Goal: Task Accomplishment & Management: Manage account settings

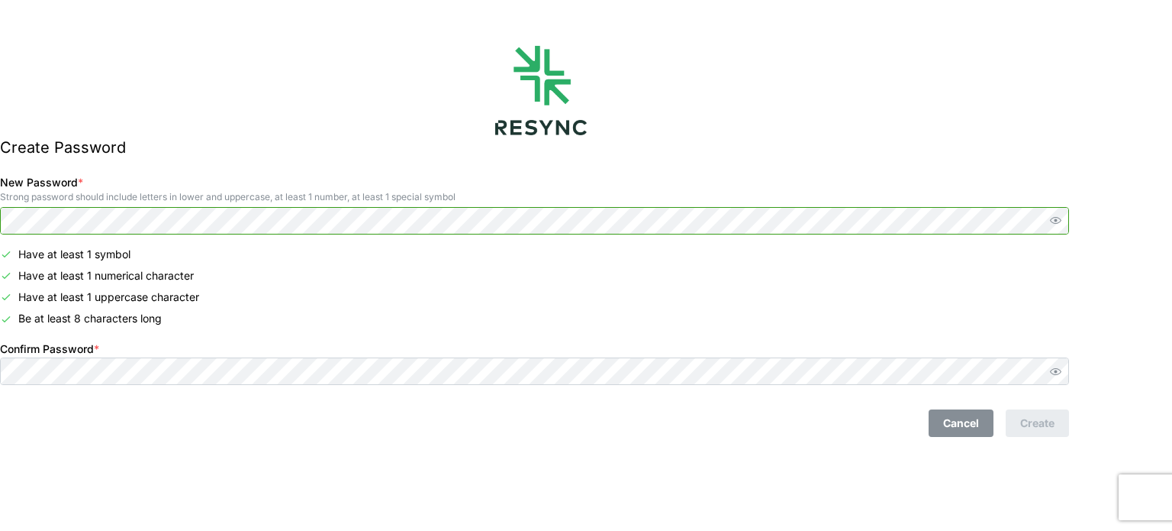
click at [1065, 213] on span "button" at bounding box center [1056, 220] width 18 height 18
click at [17, 213] on div "New Password * Strong password should include letters in lower and uppercase, a…" at bounding box center [535, 202] width 1082 height 73
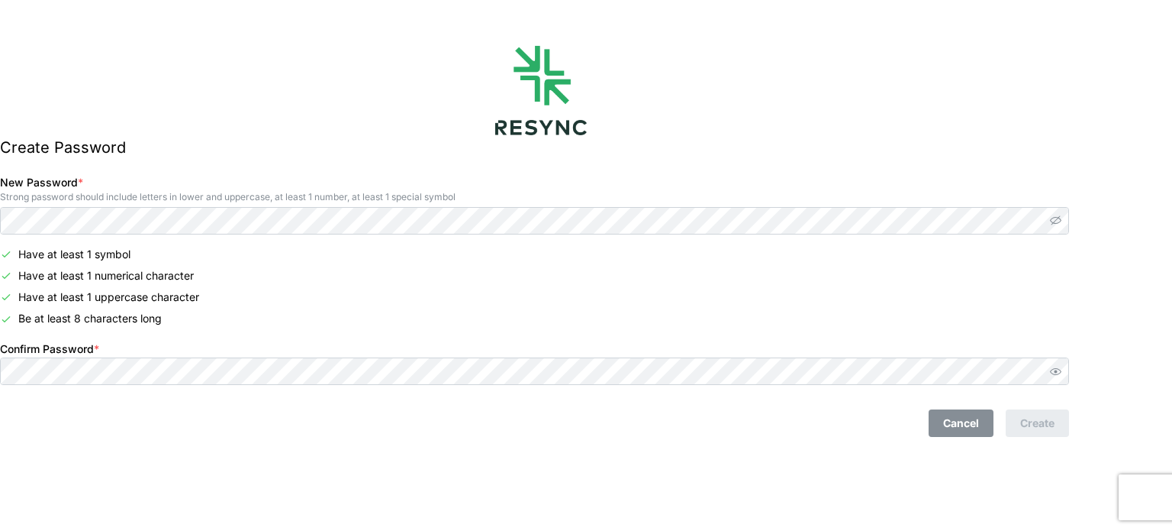
click at [654, 455] on div "Create Password New Password * Strong password should include letters in lower …" at bounding box center [541, 265] width 1082 height 531
click at [1062, 375] on icon "button" at bounding box center [1055, 371] width 11 height 11
click at [127, 485] on div "Create Password New Password * Strong password should include letters in lower …" at bounding box center [541, 265] width 1082 height 531
click at [220, 466] on div "Create Password New Password * Strong password should include letters in lower …" at bounding box center [541, 265] width 1082 height 531
click at [1066, 437] on div "Cancel Create" at bounding box center [535, 417] width 1082 height 52
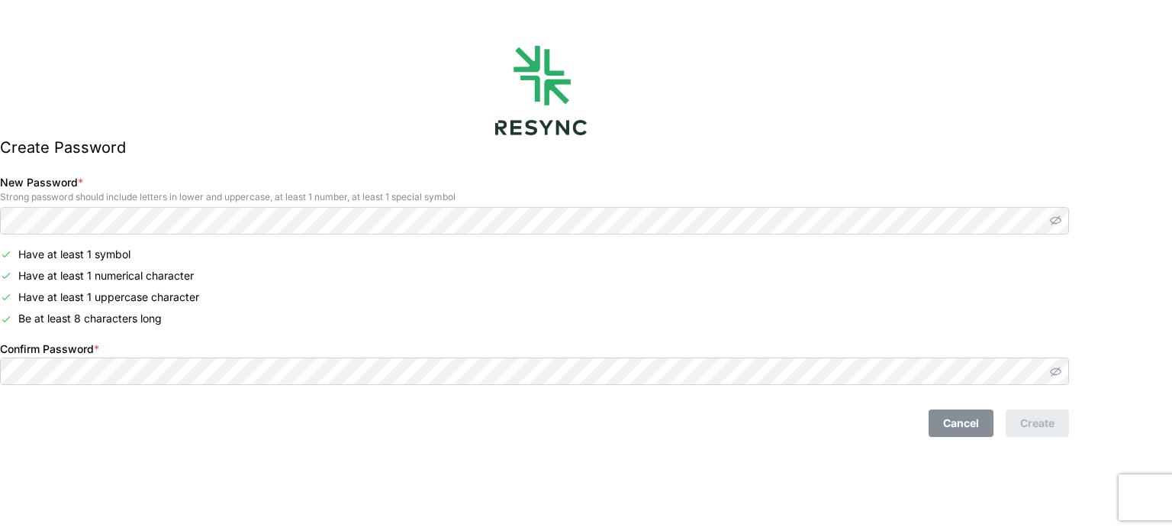
click at [473, 439] on div "Cancel Create" at bounding box center [535, 417] width 1082 height 52
click at [489, 455] on div "Create Password New Password * Strong password should include letters in lower …" at bounding box center [541, 265] width 1082 height 531
click at [456, 438] on div "Cancel Create" at bounding box center [535, 417] width 1082 height 52
click at [247, 527] on div "Create Password New Password * Strong password should include letters in lower …" at bounding box center [541, 265] width 1082 height 531
click at [234, 482] on div "Create Password New Password * Strong password should include letters in lower …" at bounding box center [541, 265] width 1082 height 531
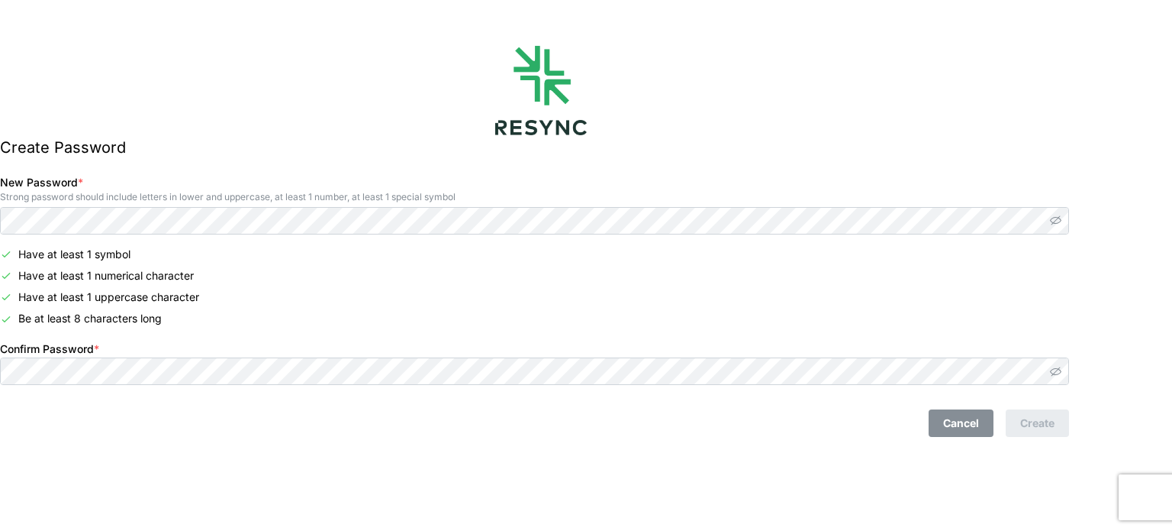
click at [234, 482] on div "Create Password New Password * Strong password should include letters in lower …" at bounding box center [541, 265] width 1082 height 531
click at [414, 434] on div "Cancel Create" at bounding box center [534, 422] width 1069 height 27
click at [979, 430] on span "Cancel" at bounding box center [961, 423] width 36 height 26
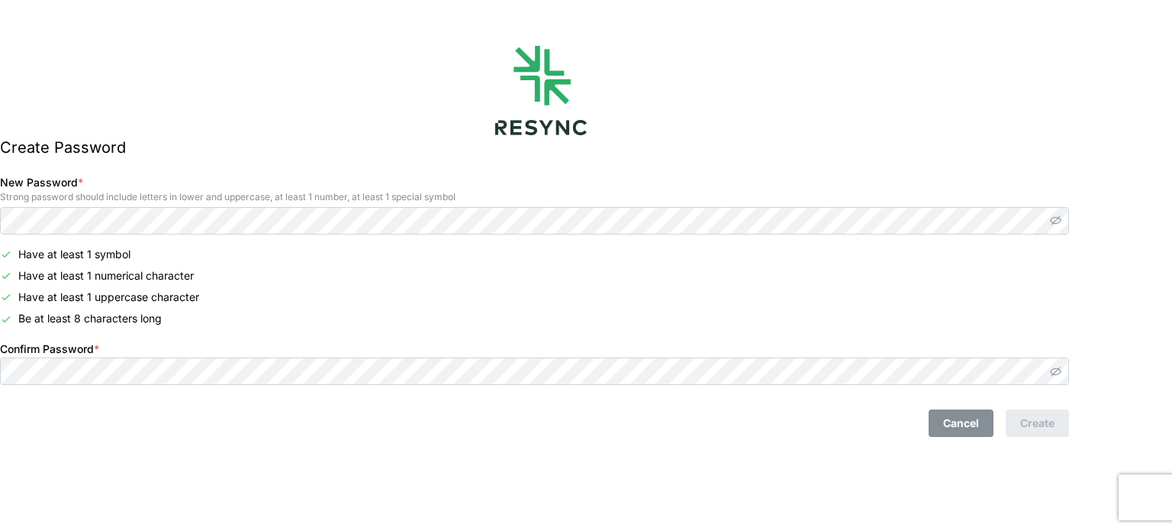
click at [979, 416] on span "Cancel" at bounding box center [961, 423] width 36 height 26
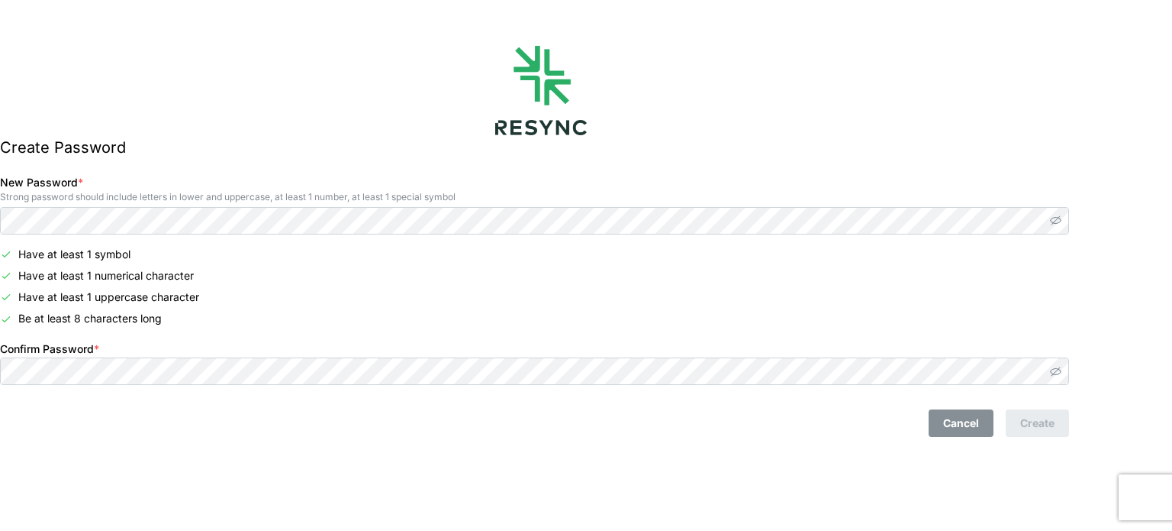
click at [979, 416] on span "Cancel" at bounding box center [961, 423] width 36 height 26
click at [1062, 375] on icon "button" at bounding box center [1055, 371] width 11 height 11
click at [727, 427] on div "Cancel Create" at bounding box center [534, 422] width 1069 height 27
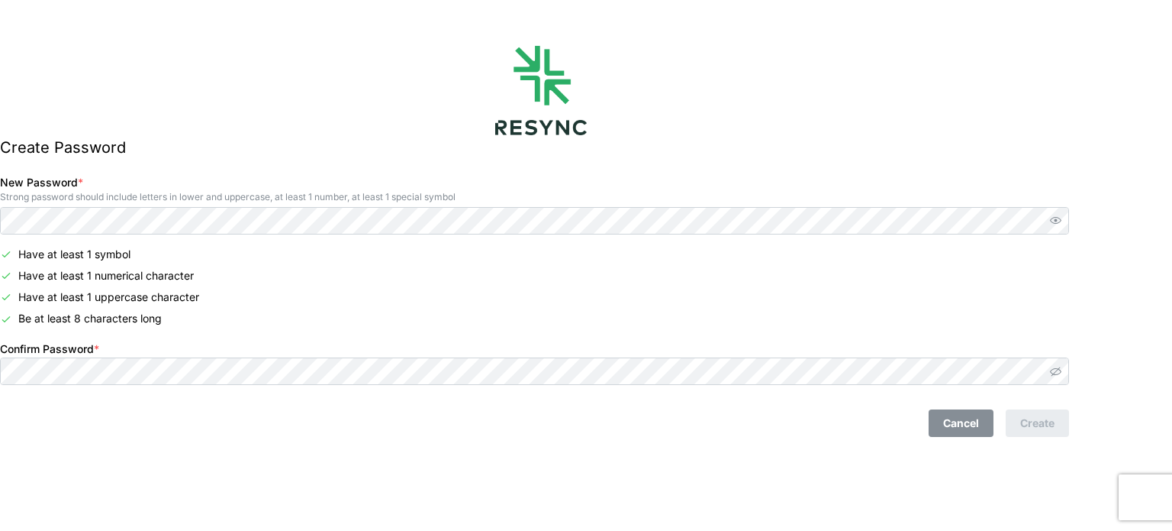
click at [700, 476] on div "Create Password New Password * Strong password should include letters in lower …" at bounding box center [541, 265] width 1082 height 531
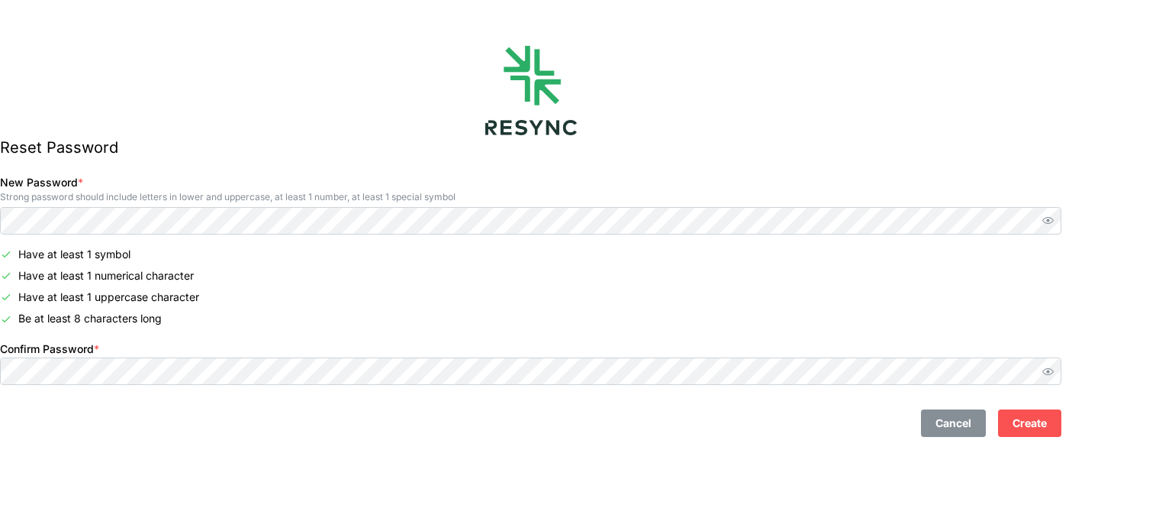
click at [1062, 418] on button "Create" at bounding box center [1029, 422] width 63 height 27
click at [1047, 411] on span "Create" at bounding box center [1030, 423] width 34 height 26
click at [1047, 421] on span "Create" at bounding box center [1030, 423] width 34 height 26
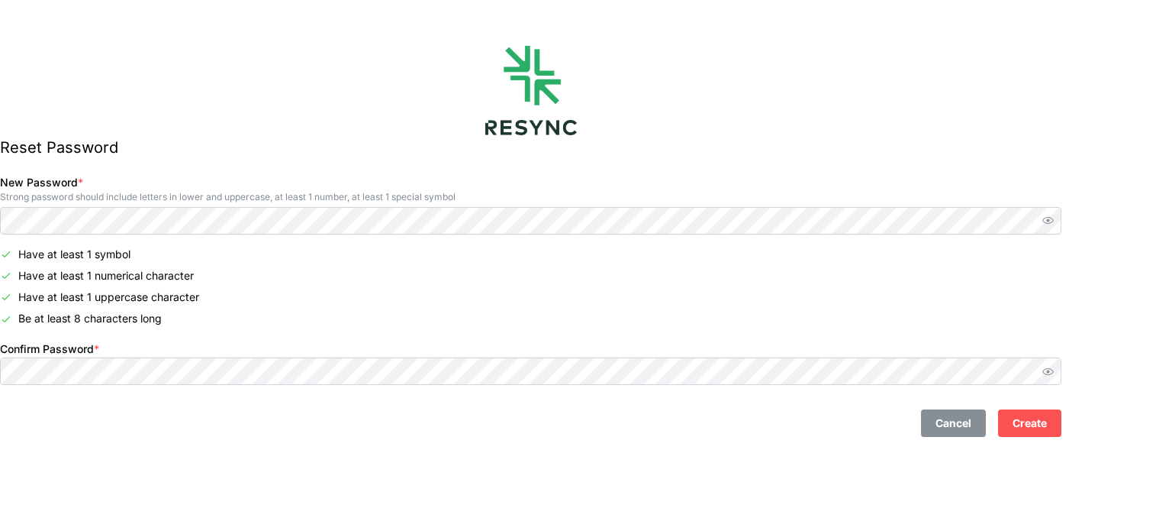
click at [1047, 421] on span "Create" at bounding box center [1030, 423] width 34 height 26
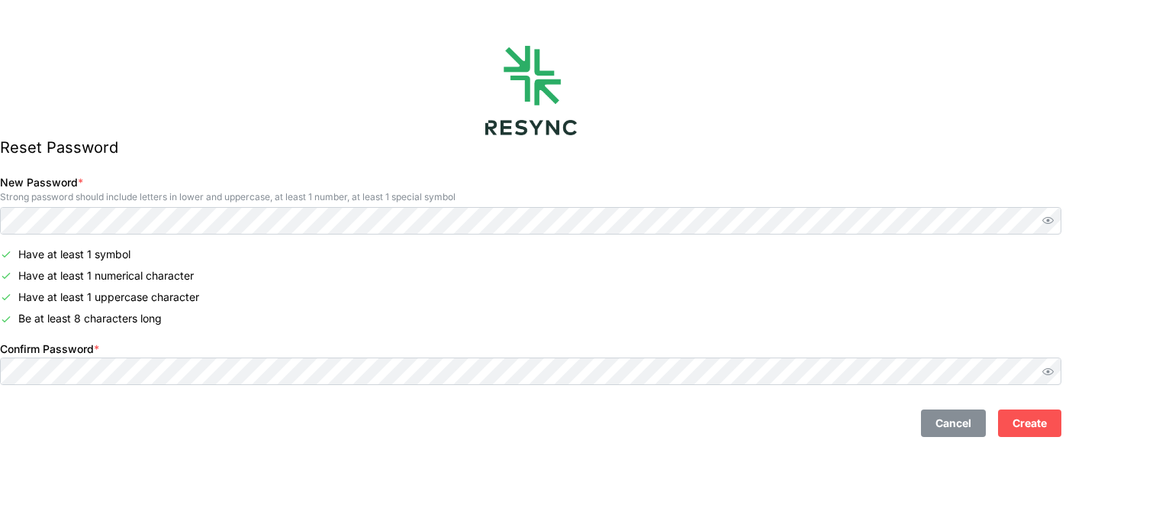
click at [1047, 421] on span "Create" at bounding box center [1030, 423] width 34 height 26
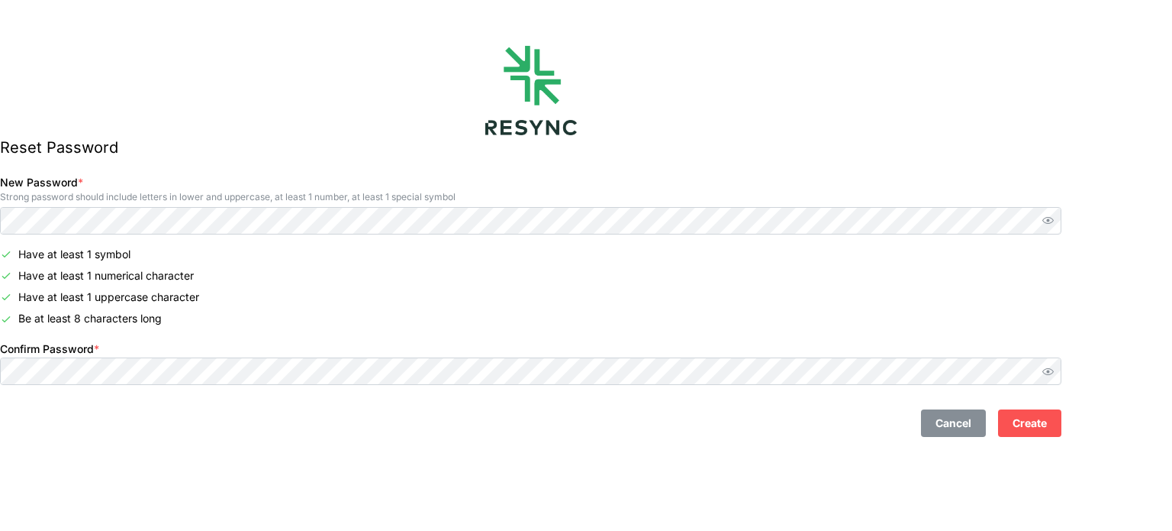
click at [1047, 421] on span "Create" at bounding box center [1030, 423] width 34 height 26
click at [1038, 428] on button "Create" at bounding box center [1029, 422] width 63 height 27
click at [1037, 428] on button "Create" at bounding box center [1029, 422] width 63 height 27
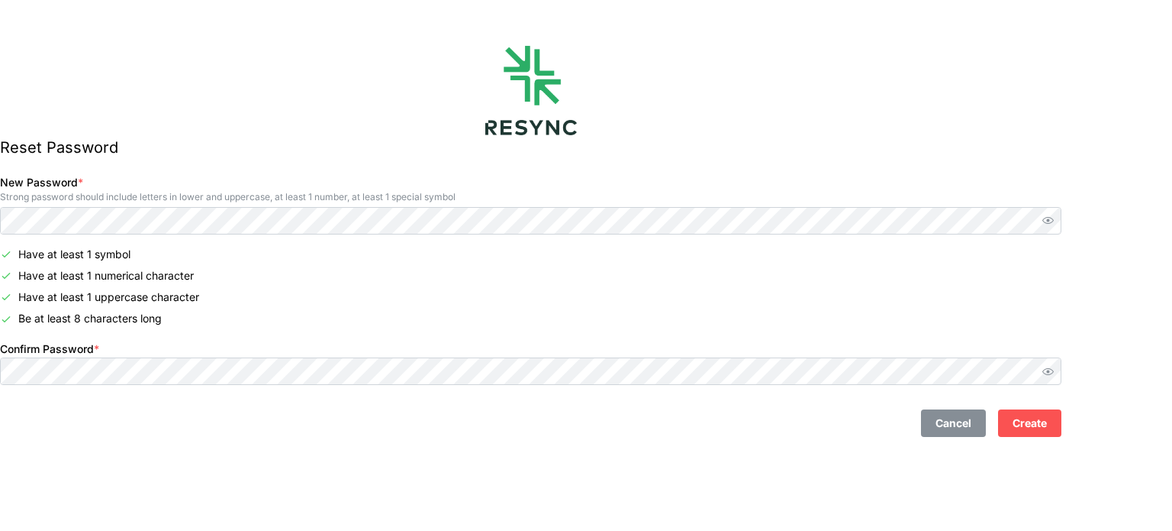
click at [1037, 428] on button "Create" at bounding box center [1029, 422] width 63 height 27
click at [1068, 408] on div "Cancel Create" at bounding box center [531, 417] width 1074 height 52
click at [1047, 420] on span "Create" at bounding box center [1030, 423] width 34 height 26
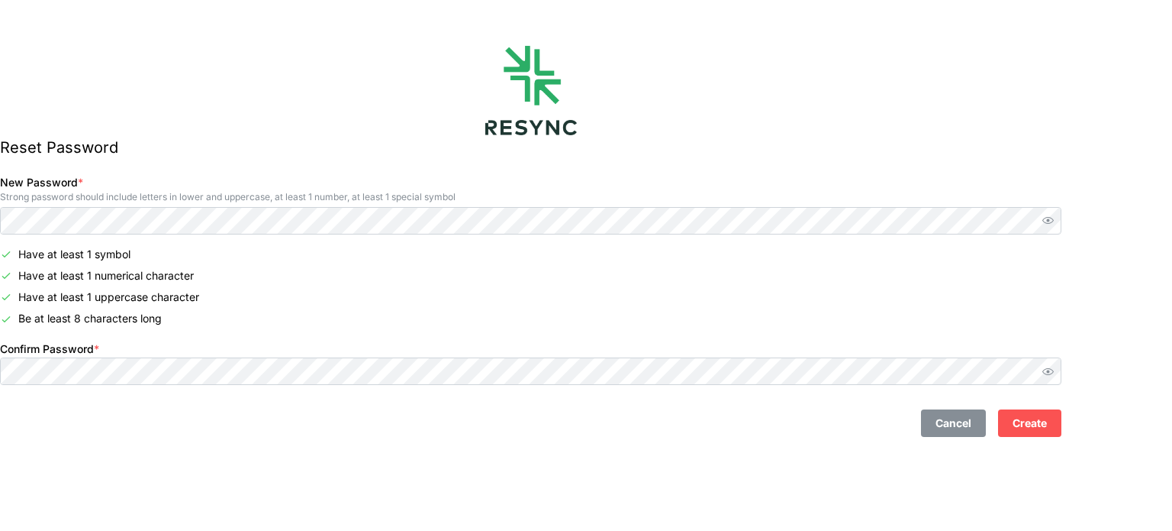
click at [1047, 420] on span "Create" at bounding box center [1030, 423] width 34 height 26
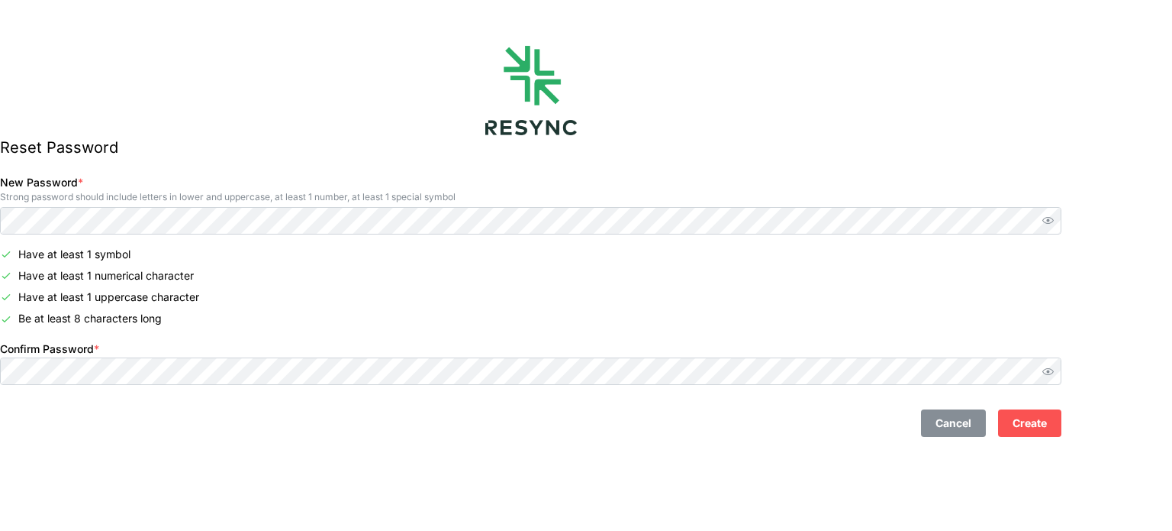
click at [1047, 420] on span "Create" at bounding box center [1030, 423] width 34 height 26
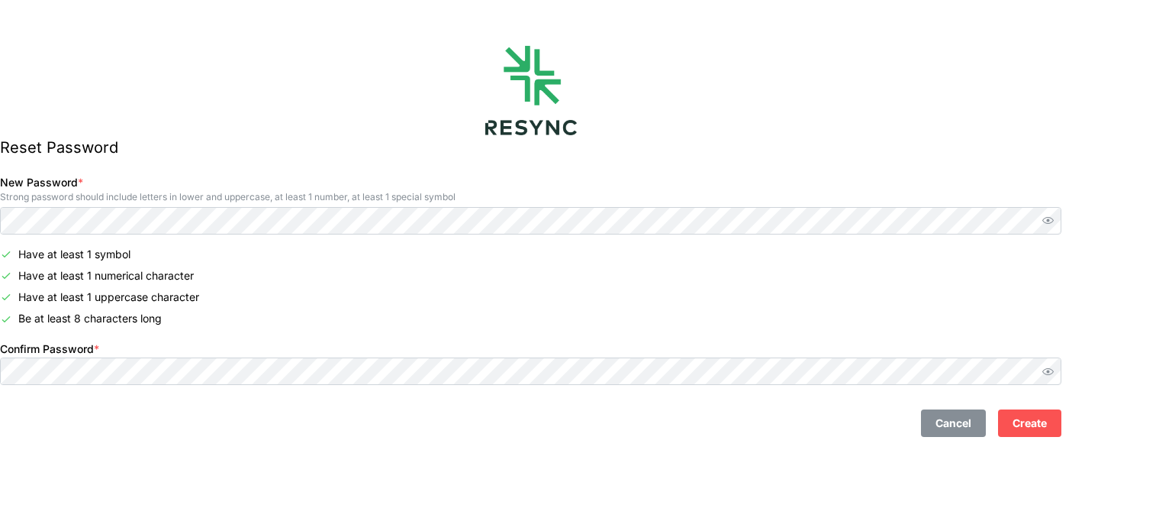
click at [1047, 420] on span "Create" at bounding box center [1030, 423] width 34 height 26
click at [1047, 434] on span "Create" at bounding box center [1030, 423] width 34 height 26
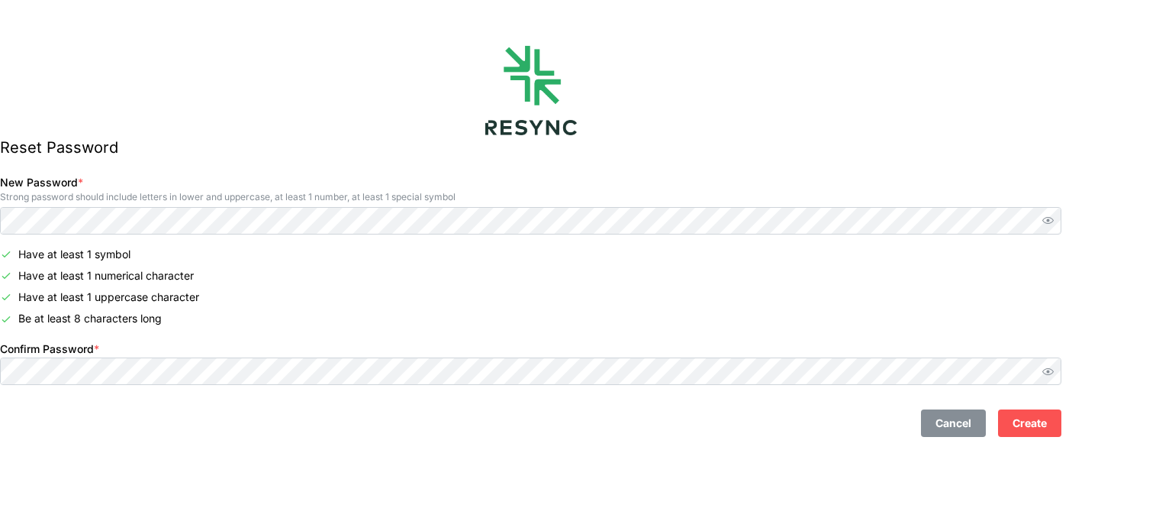
click at [1047, 434] on span "Create" at bounding box center [1030, 423] width 34 height 26
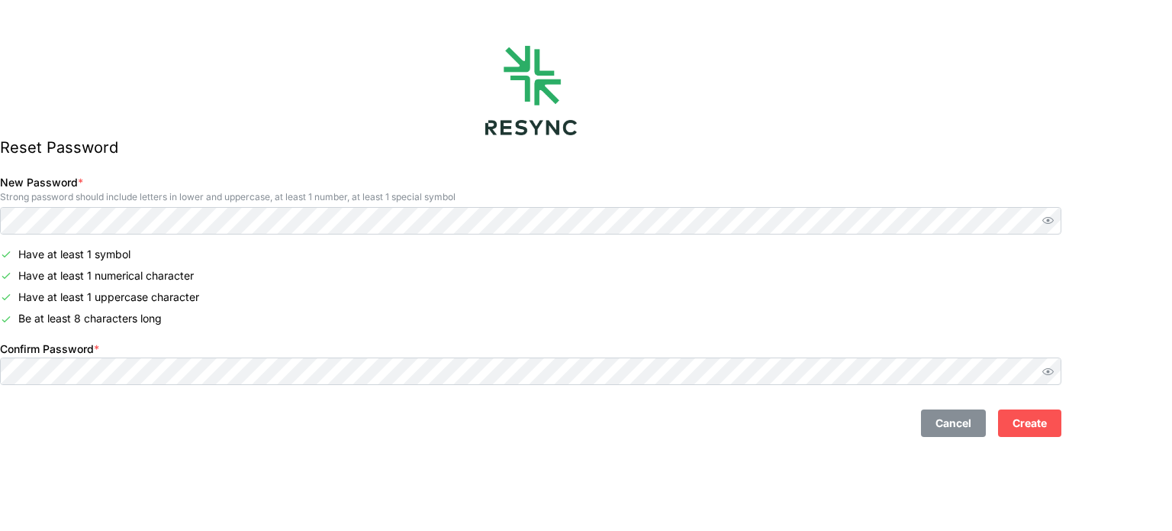
click at [1062, 436] on button "Create" at bounding box center [1029, 422] width 63 height 27
click at [1047, 435] on span "Create" at bounding box center [1030, 423] width 34 height 26
click at [1047, 420] on span "Create" at bounding box center [1030, 423] width 34 height 26
click at [1047, 428] on span "Create" at bounding box center [1030, 423] width 34 height 26
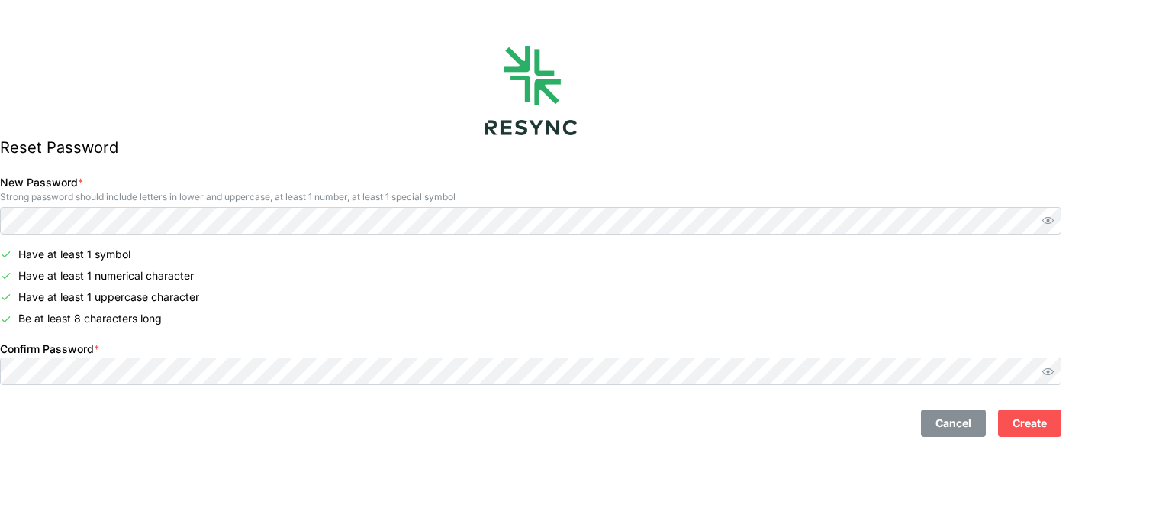
click at [1047, 428] on span "Create" at bounding box center [1030, 423] width 34 height 26
click at [1047, 427] on span "Create" at bounding box center [1030, 423] width 34 height 26
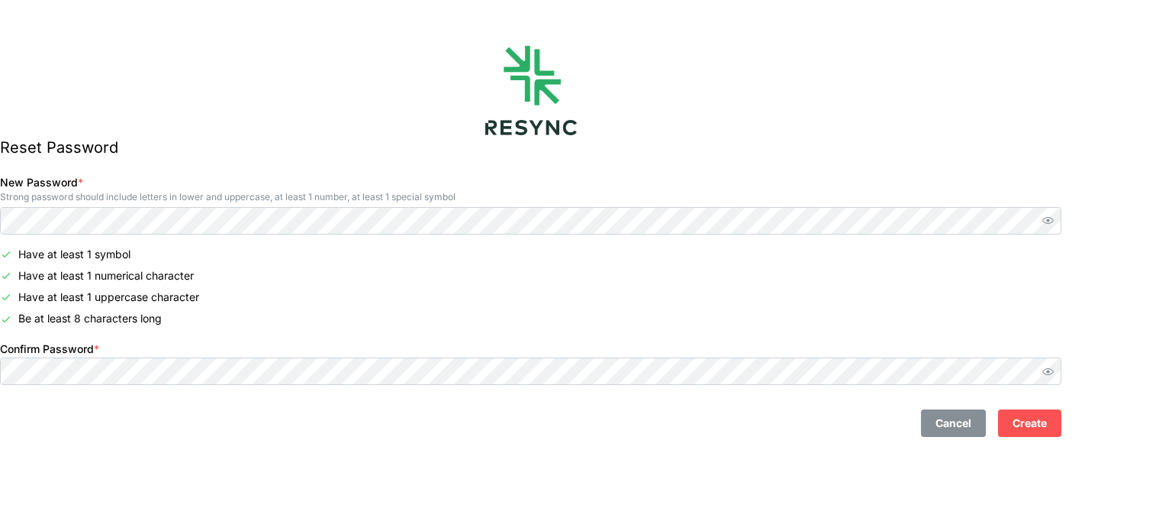
click at [1047, 427] on span "Create" at bounding box center [1030, 423] width 34 height 26
click at [1054, 410] on button "Create" at bounding box center [1029, 422] width 63 height 27
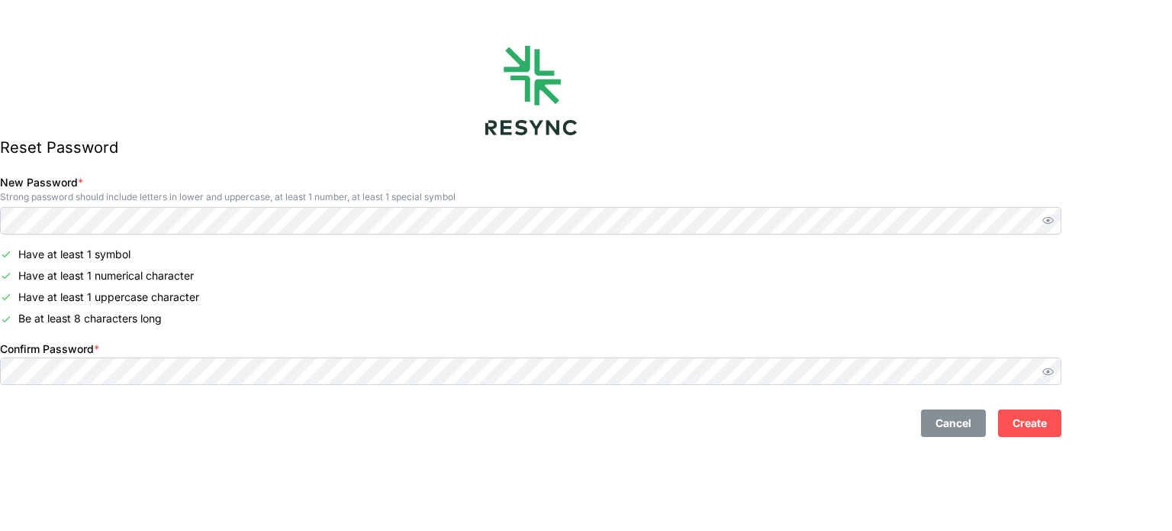
click at [1054, 410] on button "Create" at bounding box center [1029, 422] width 63 height 27
click at [1047, 424] on span "Create" at bounding box center [1030, 423] width 34 height 26
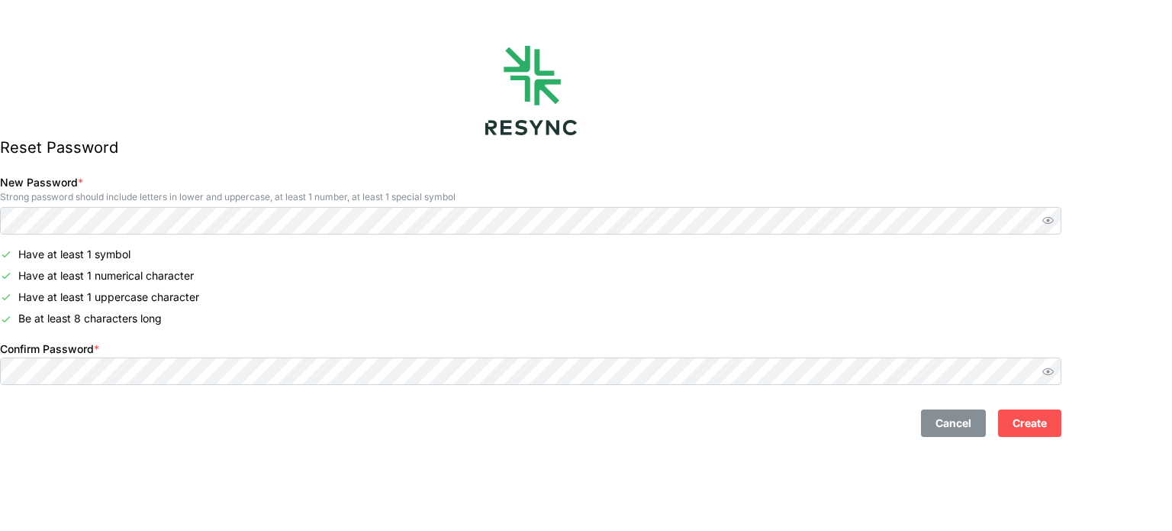
click at [1047, 424] on span "Create" at bounding box center [1030, 423] width 34 height 26
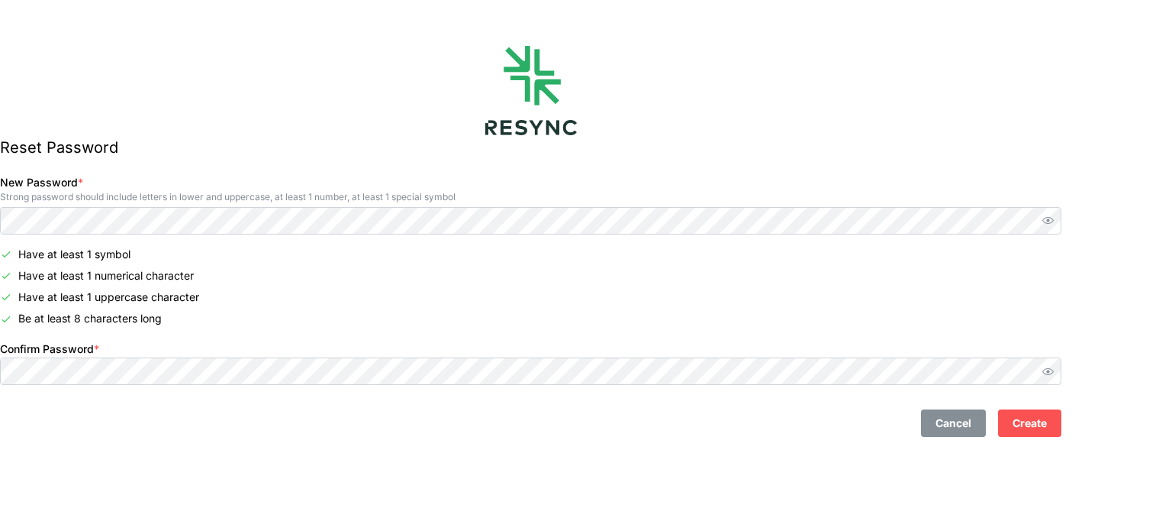
click at [1047, 424] on span "Create" at bounding box center [1030, 423] width 34 height 26
click at [1047, 421] on span "Create" at bounding box center [1030, 423] width 34 height 26
click at [1047, 420] on span "Create" at bounding box center [1030, 423] width 34 height 26
click at [1047, 422] on span "Create" at bounding box center [1030, 423] width 34 height 26
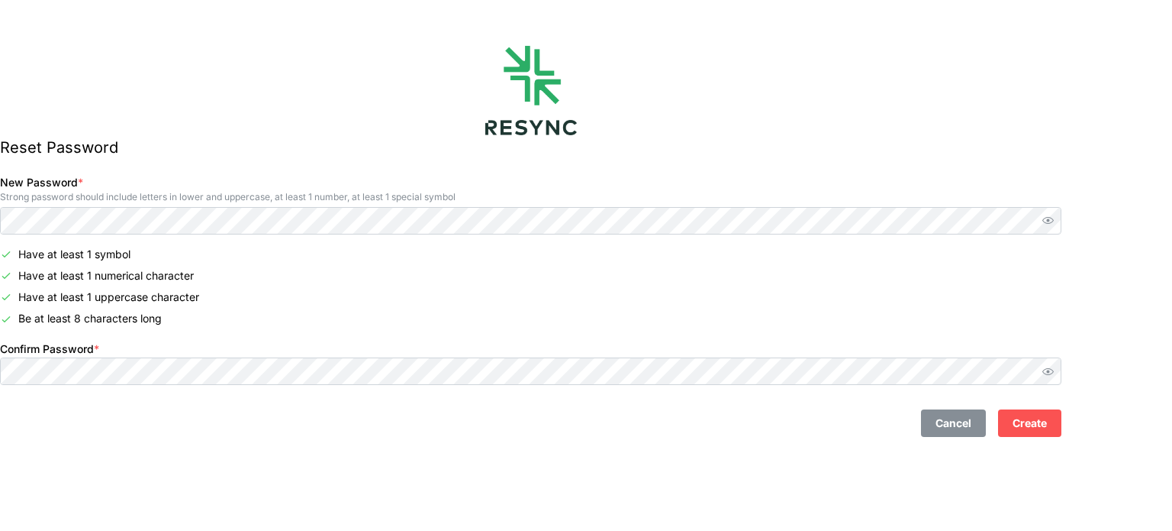
click at [1047, 422] on span "Create" at bounding box center [1030, 423] width 34 height 26
click at [1047, 424] on span "Create" at bounding box center [1030, 423] width 34 height 26
click at [1047, 427] on span "Create" at bounding box center [1030, 423] width 34 height 26
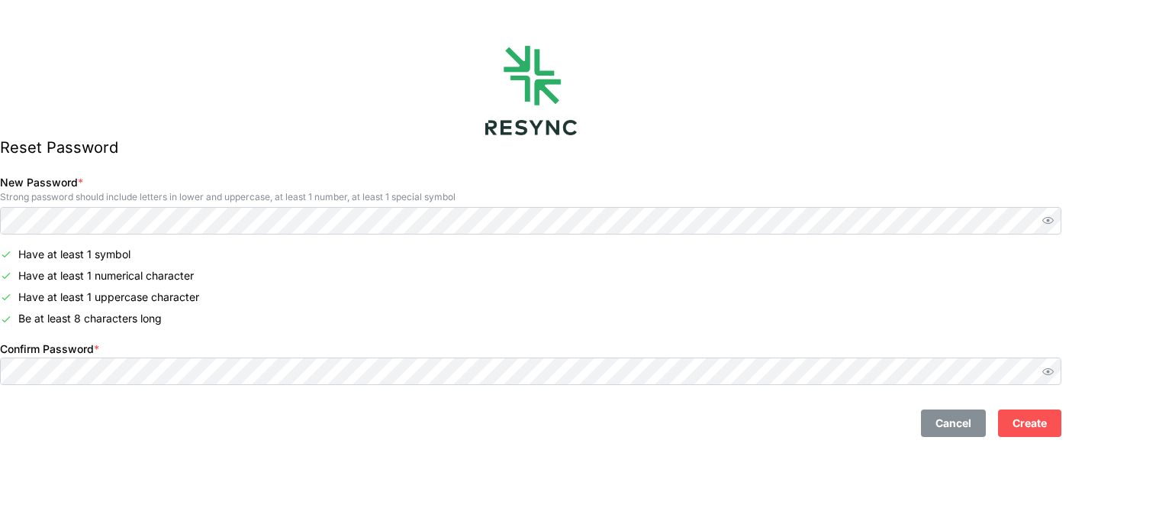
click at [1047, 427] on span "Create" at bounding box center [1030, 423] width 34 height 26
click at [1154, 260] on div "Reset Password New Password * Strong password should include letters in lower a…" at bounding box center [586, 265] width 1172 height 531
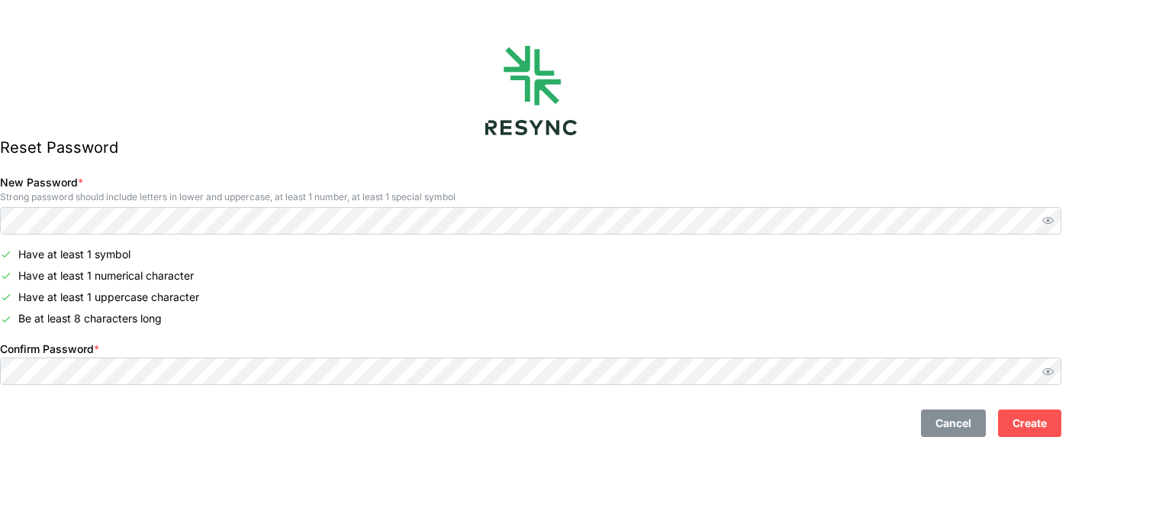
click at [1047, 421] on span "Create" at bounding box center [1030, 423] width 34 height 26
click at [1047, 433] on span "Create" at bounding box center [1030, 423] width 34 height 26
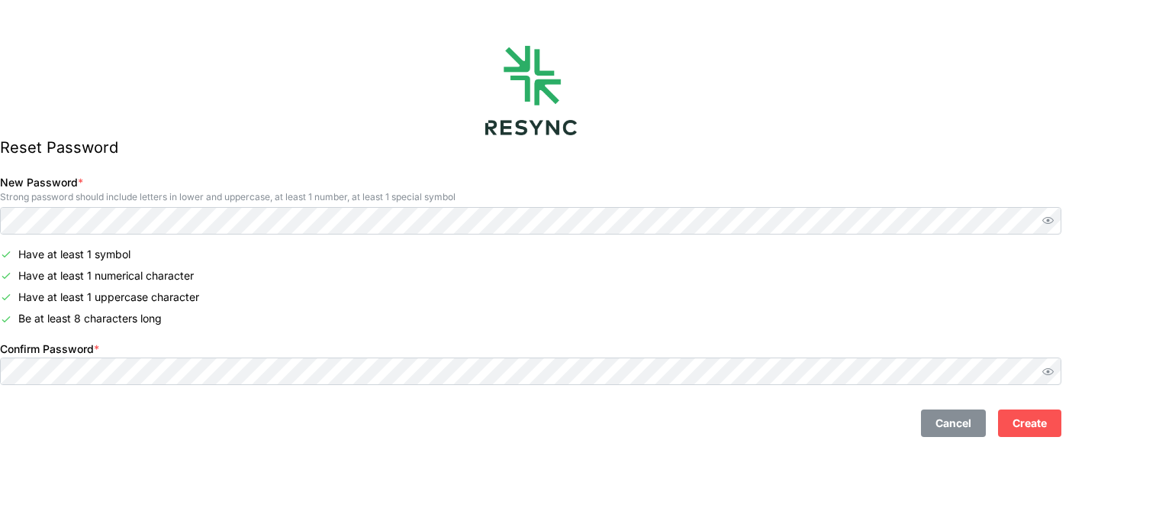
click at [1047, 433] on span "Create" at bounding box center [1030, 423] width 34 height 26
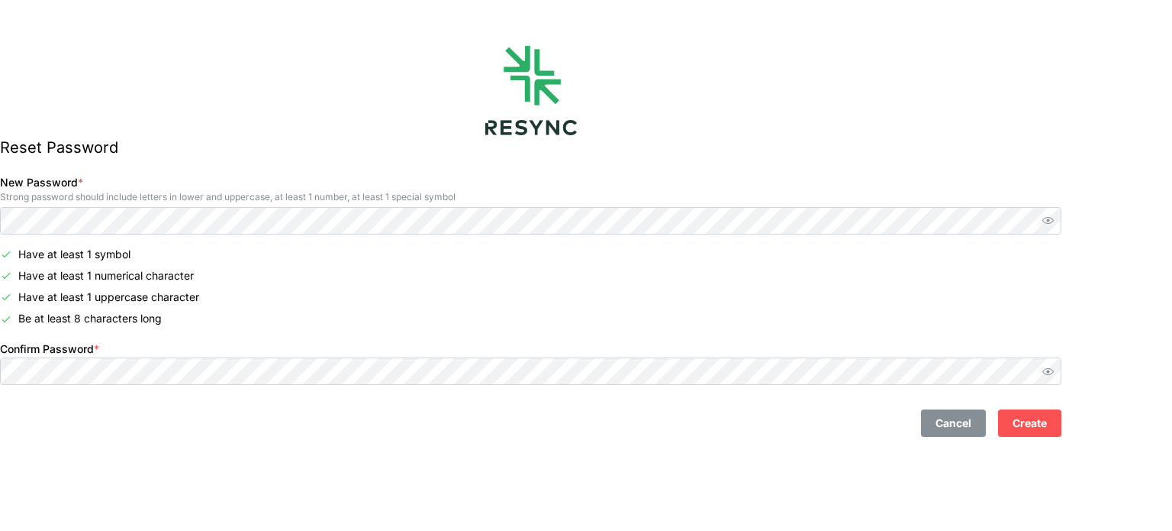
click at [1047, 433] on span "Create" at bounding box center [1030, 423] width 34 height 26
click at [756, 147] on p "Reset Password" at bounding box center [531, 147] width 1062 height 25
click at [1047, 420] on span "Create" at bounding box center [1030, 423] width 34 height 26
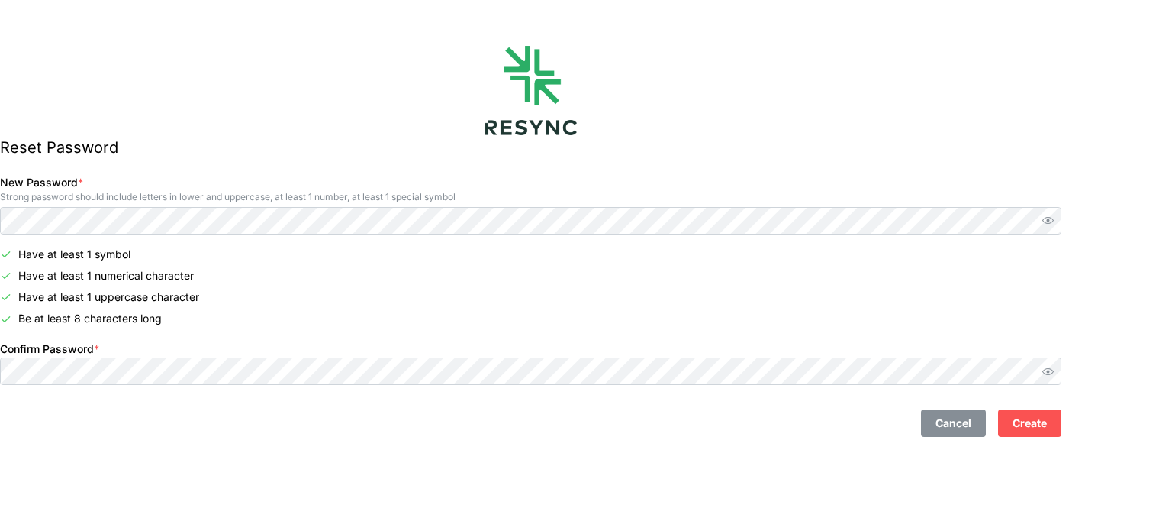
click at [1047, 420] on span "Create" at bounding box center [1030, 423] width 34 height 26
click at [1047, 421] on span "Create" at bounding box center [1030, 423] width 34 height 26
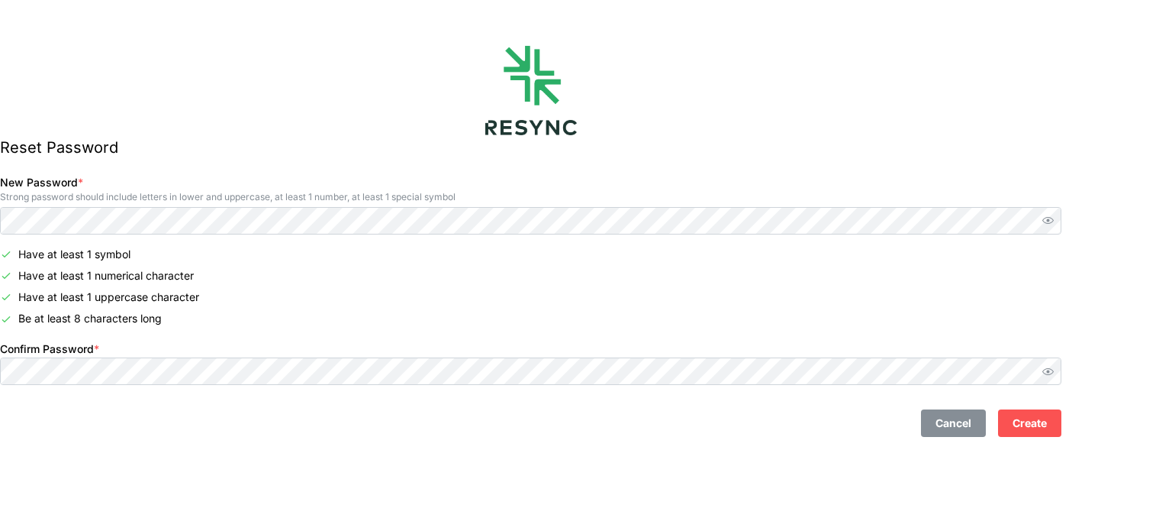
click at [1047, 421] on span "Create" at bounding box center [1030, 423] width 34 height 26
click at [1047, 422] on span "Create" at bounding box center [1030, 423] width 34 height 26
click at [1047, 423] on span "Create" at bounding box center [1030, 423] width 34 height 26
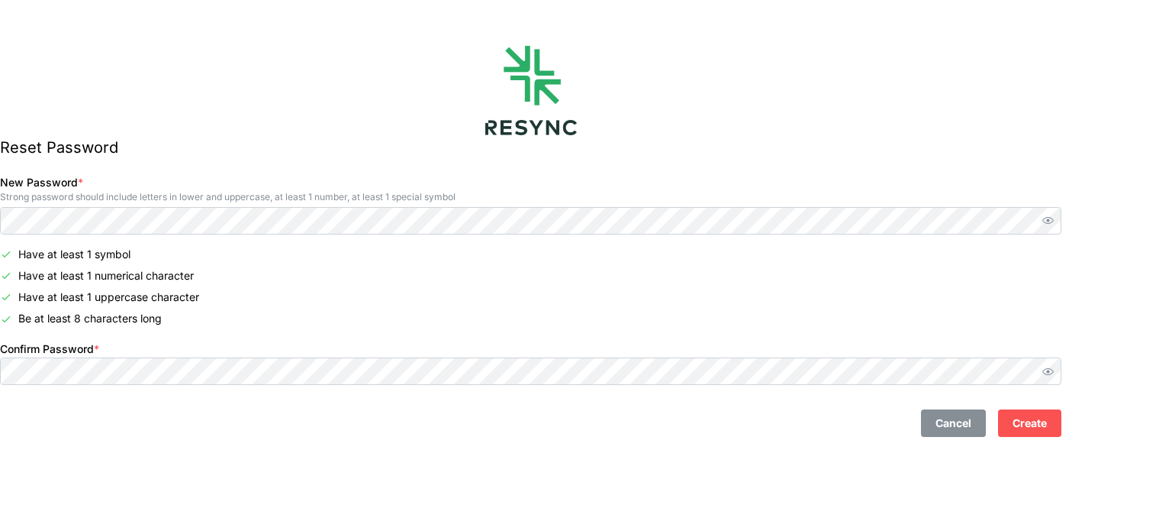
click at [1047, 423] on span "Create" at bounding box center [1030, 423] width 34 height 26
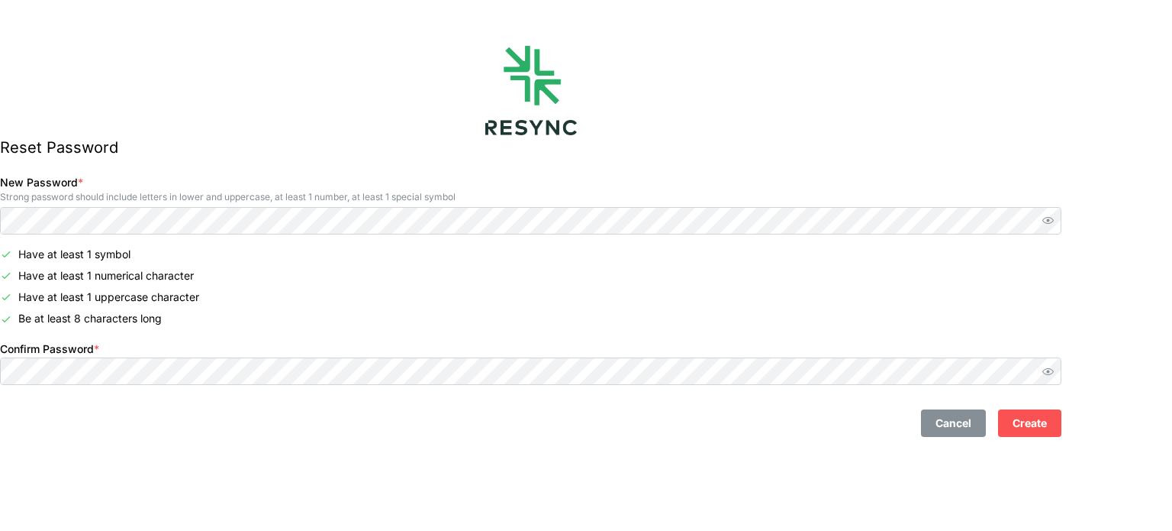
click at [1047, 423] on span "Create" at bounding box center [1030, 423] width 34 height 26
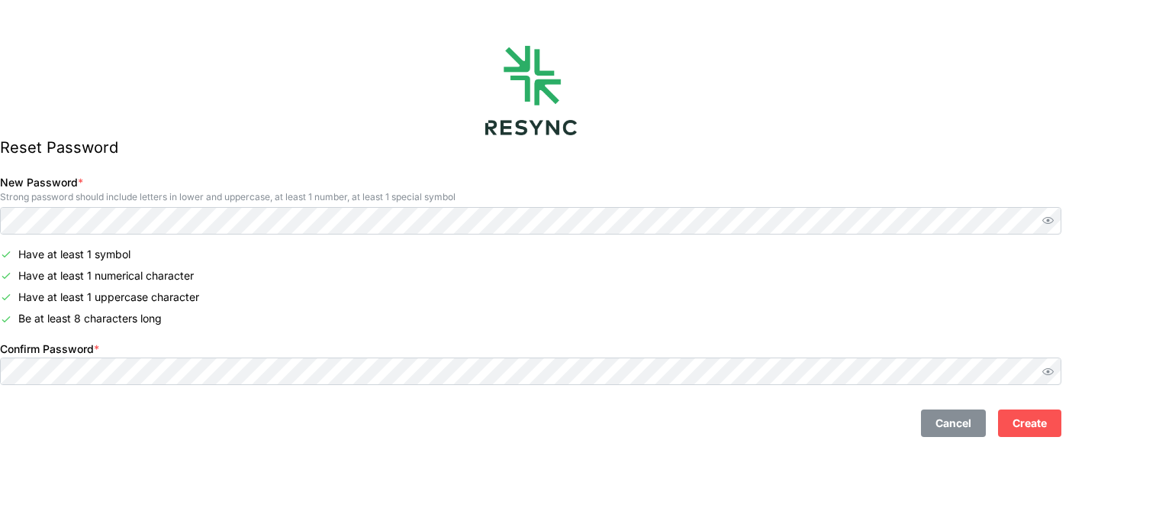
click at [1047, 423] on span "Create" at bounding box center [1030, 423] width 34 height 26
click at [1047, 424] on span "Create" at bounding box center [1030, 423] width 34 height 26
click at [1047, 419] on span "Create" at bounding box center [1030, 423] width 34 height 26
click at [1047, 421] on span "Create" at bounding box center [1030, 423] width 34 height 26
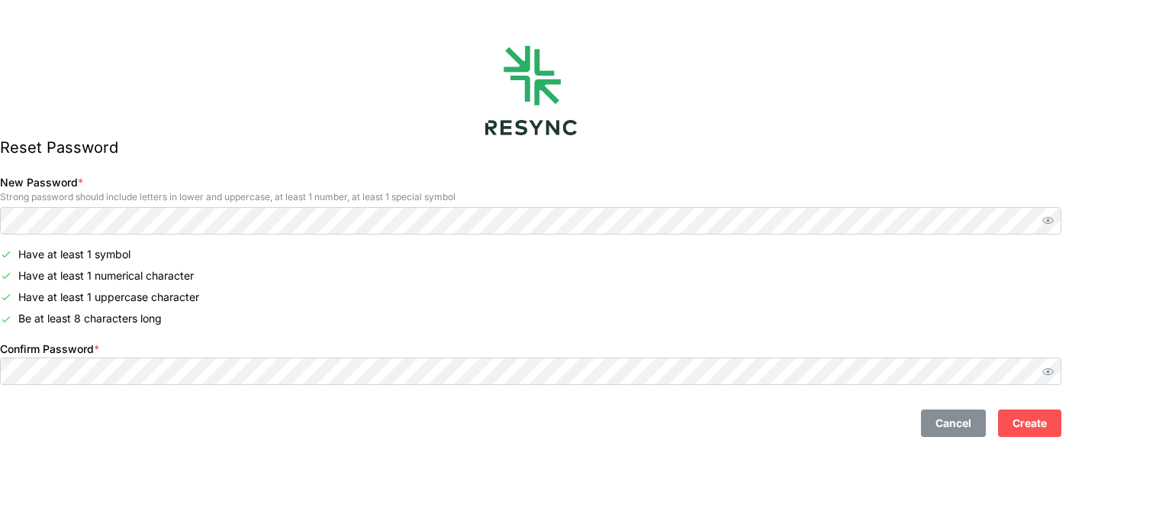
click at [1047, 424] on span "Create" at bounding box center [1030, 423] width 34 height 26
click at [1047, 425] on span "Create" at bounding box center [1030, 423] width 34 height 26
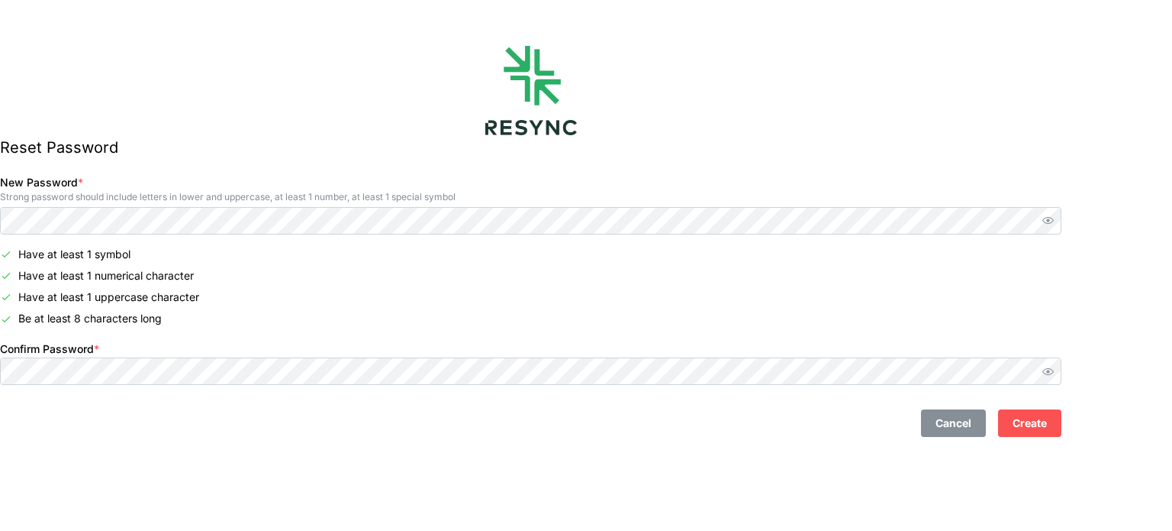
click at [1047, 429] on span "Create" at bounding box center [1030, 423] width 34 height 26
click at [1047, 432] on span "Create" at bounding box center [1030, 423] width 34 height 26
click at [1047, 431] on span "Create" at bounding box center [1030, 423] width 34 height 26
click at [1047, 430] on span "Create" at bounding box center [1030, 423] width 34 height 26
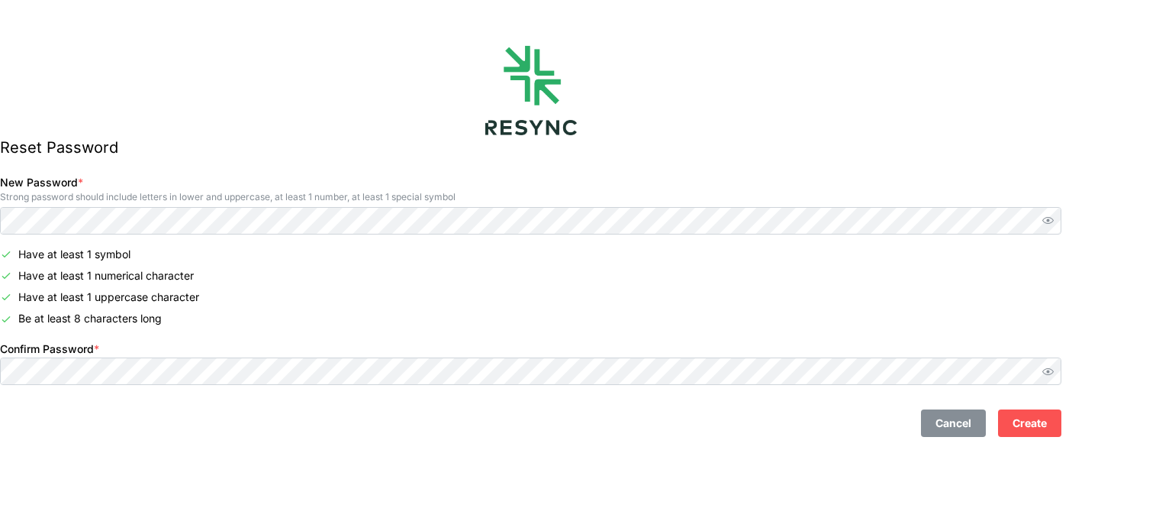
click at [1047, 429] on span "Create" at bounding box center [1030, 423] width 34 height 26
click at [1047, 426] on span "Create" at bounding box center [1030, 423] width 34 height 26
click at [1047, 425] on span "Create" at bounding box center [1030, 423] width 34 height 26
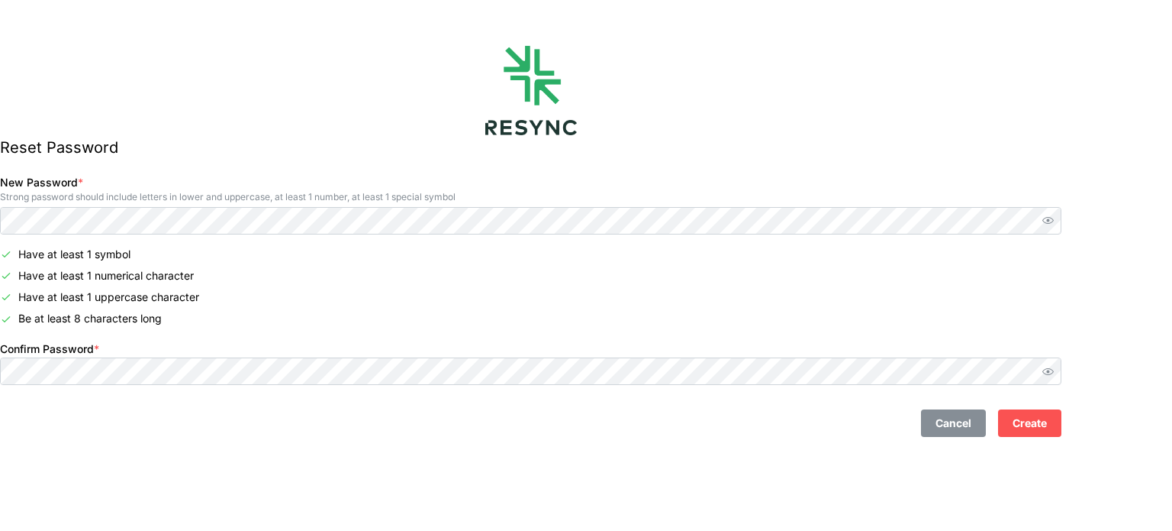
click at [1047, 425] on span "Create" at bounding box center [1030, 423] width 34 height 26
click at [1047, 424] on span "Create" at bounding box center [1030, 423] width 34 height 26
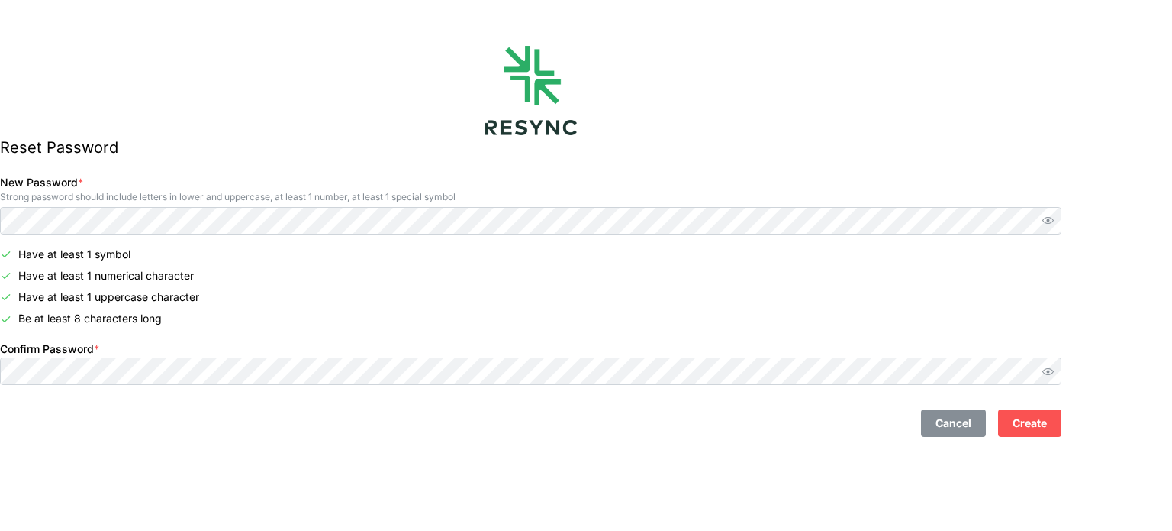
click at [1047, 427] on span "Create" at bounding box center [1030, 423] width 34 height 26
click at [1047, 421] on span "Create" at bounding box center [1030, 423] width 34 height 26
click at [1054, 373] on icon "button" at bounding box center [1048, 371] width 11 height 11
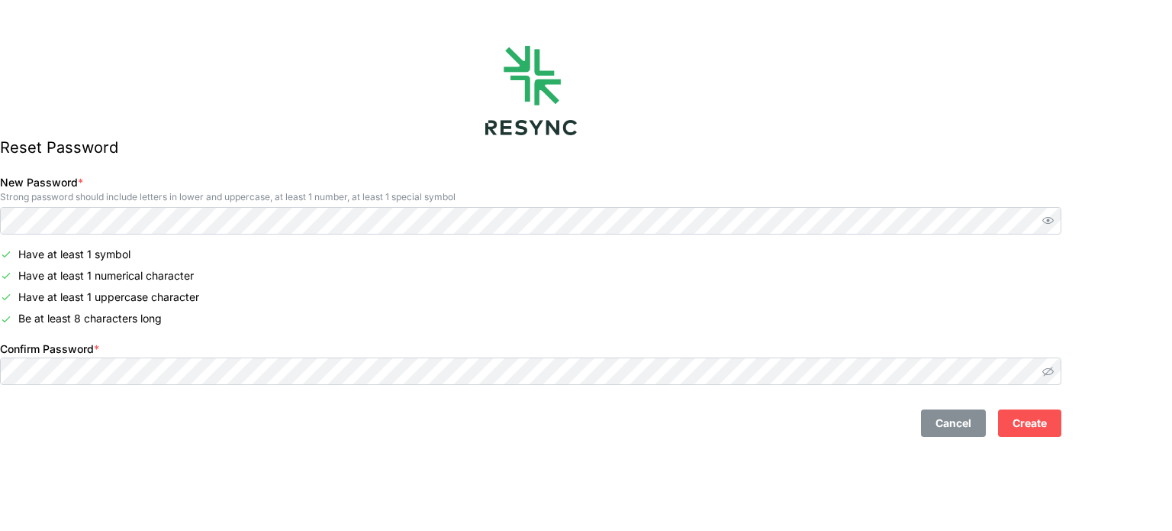
click at [1054, 373] on icon "button" at bounding box center [1048, 371] width 11 height 11
click at [1054, 222] on icon "button" at bounding box center [1048, 219] width 11 height 11
click at [1062, 430] on button "Create" at bounding box center [1029, 422] width 63 height 27
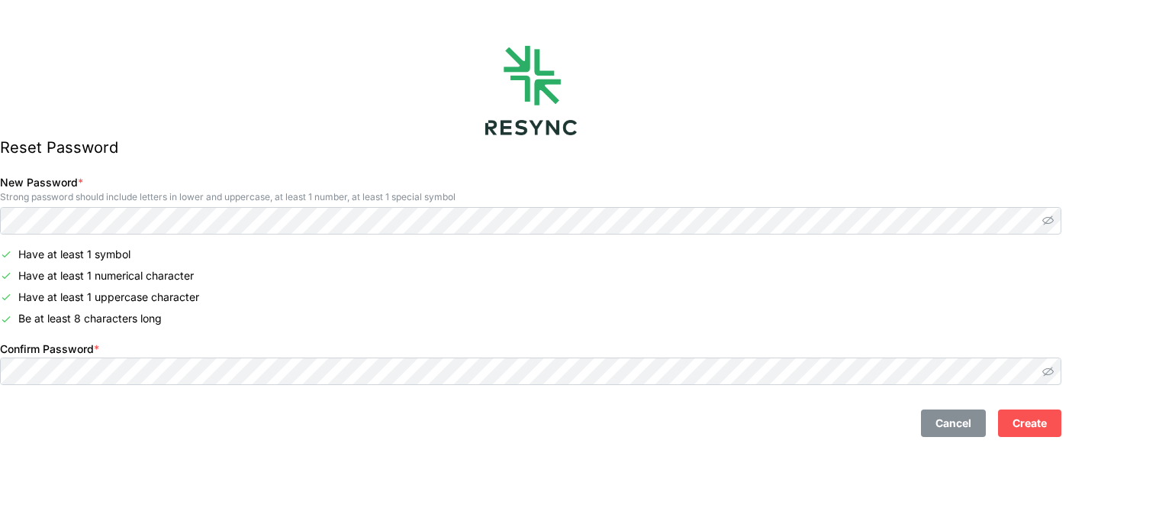
click at [1062, 430] on button "Create" at bounding box center [1029, 422] width 63 height 27
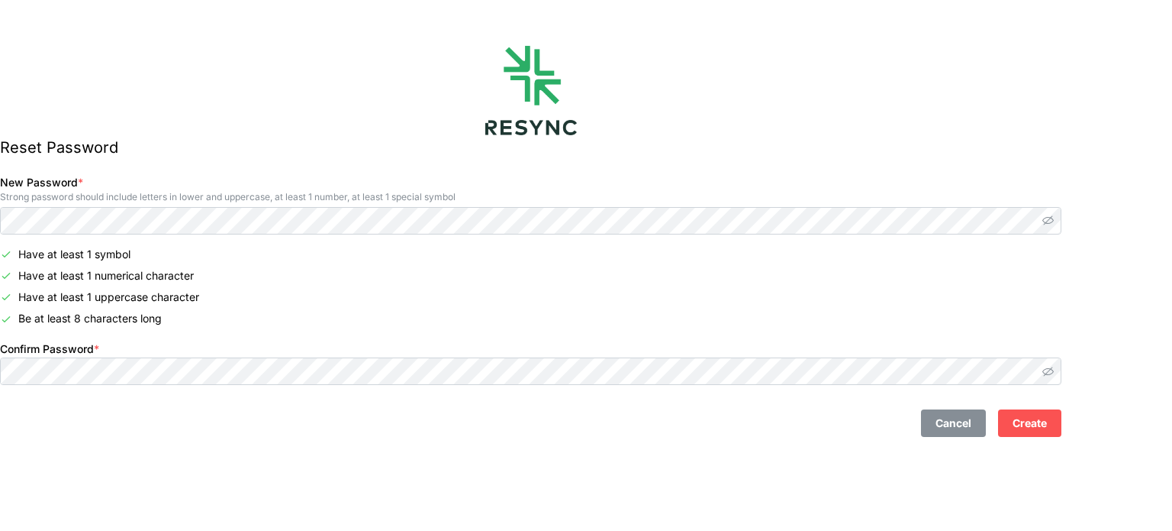
click at [1062, 430] on button "Create" at bounding box center [1029, 422] width 63 height 27
click at [1040, 427] on button "Create" at bounding box center [1029, 422] width 63 height 27
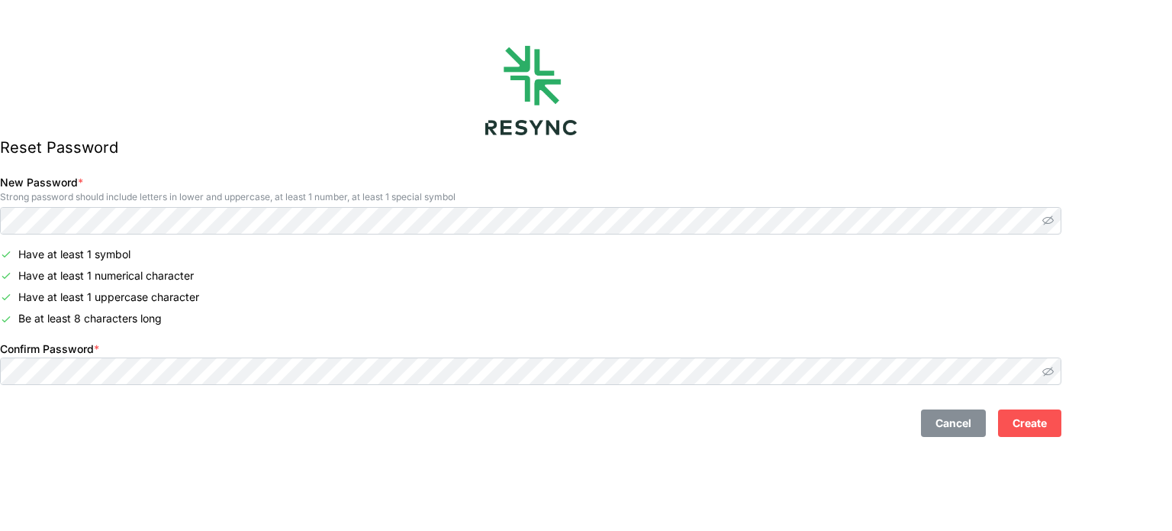
click at [1040, 427] on button "Create" at bounding box center [1029, 422] width 63 height 27
click at [1062, 439] on div "Cancel Create" at bounding box center [531, 417] width 1074 height 52
click at [1047, 424] on span "Create" at bounding box center [1030, 423] width 34 height 26
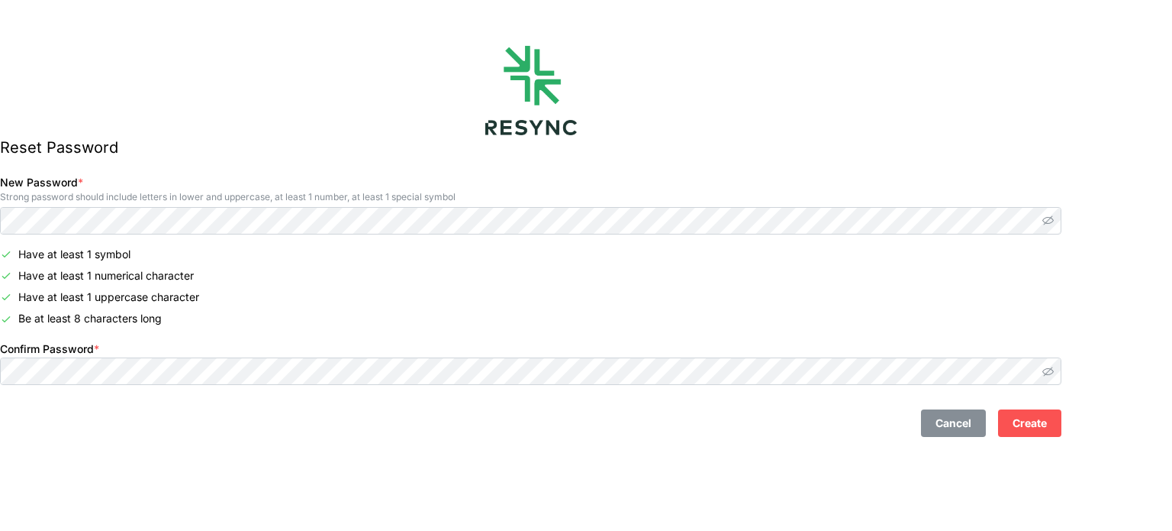
click at [1047, 424] on span "Create" at bounding box center [1030, 423] width 34 height 26
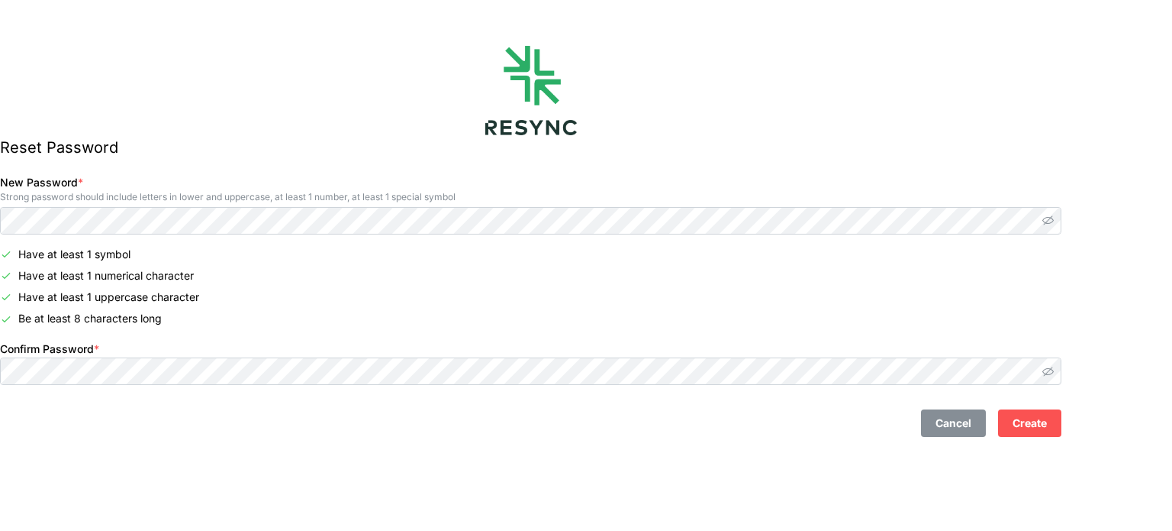
click at [1047, 424] on span "Create" at bounding box center [1030, 423] width 34 height 26
click at [1047, 426] on span "Create" at bounding box center [1030, 423] width 34 height 26
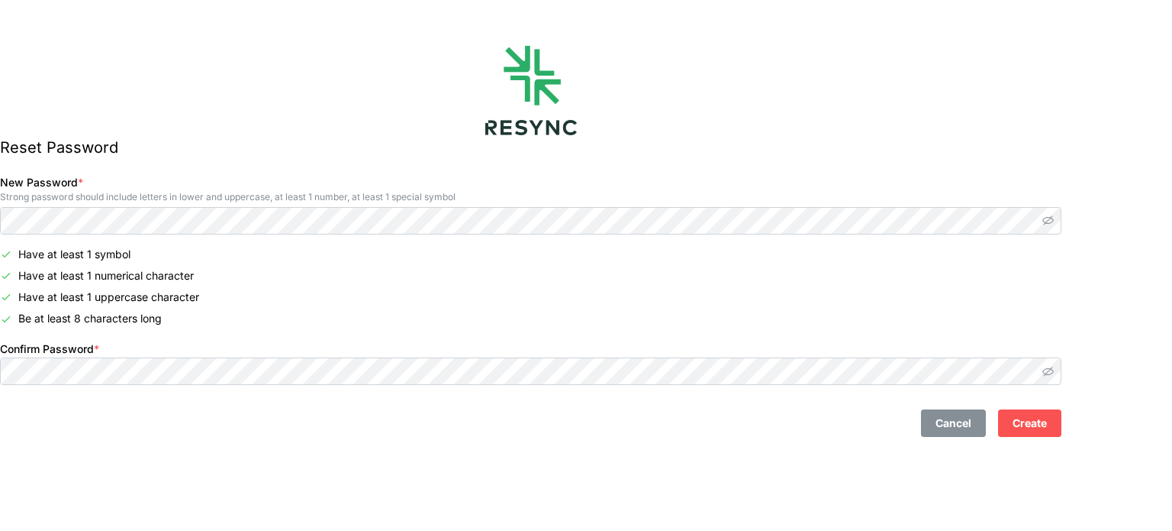
click at [1047, 426] on span "Create" at bounding box center [1030, 423] width 34 height 26
click at [1047, 425] on span "Create" at bounding box center [1030, 423] width 34 height 26
click at [1062, 411] on div "Cancel Create" at bounding box center [531, 422] width 1062 height 27
click at [1047, 421] on span "Create" at bounding box center [1030, 423] width 34 height 26
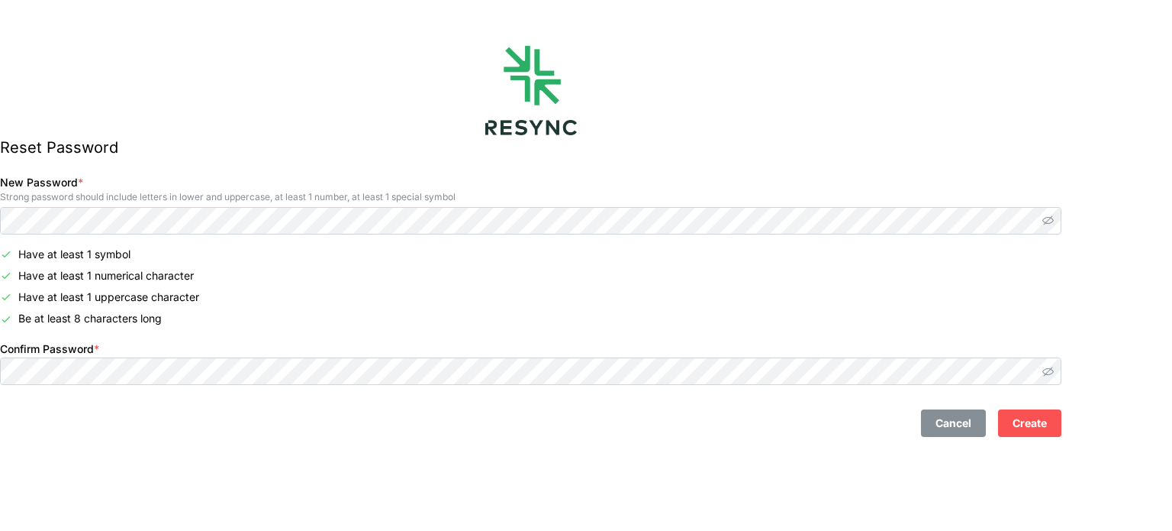
click at [1047, 421] on span "Create" at bounding box center [1030, 423] width 34 height 26
click at [1047, 424] on span "Create" at bounding box center [1030, 423] width 34 height 26
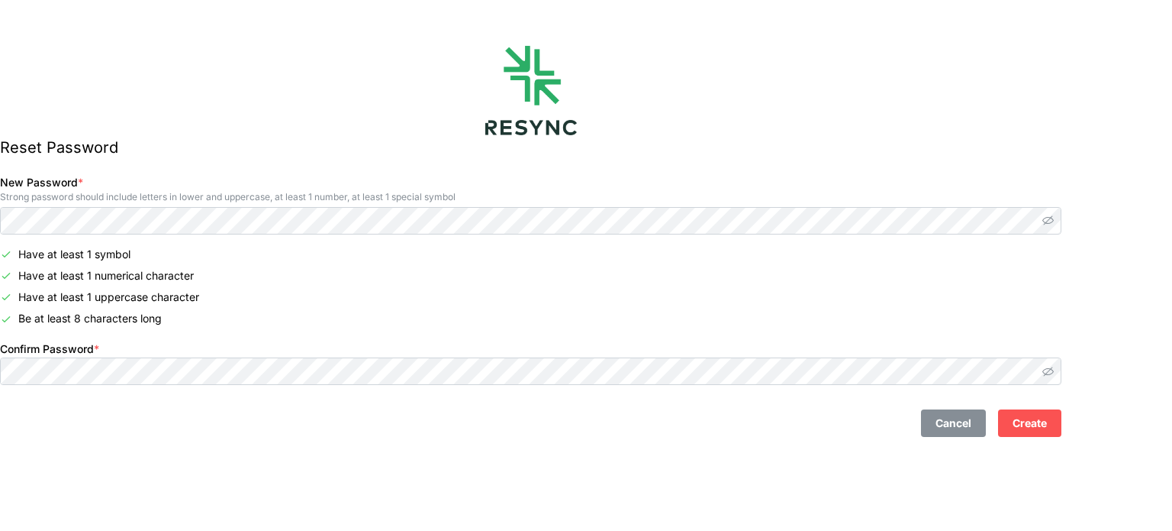
click at [1047, 424] on span "Create" at bounding box center [1030, 423] width 34 height 26
click at [1047, 434] on span "Create" at bounding box center [1030, 423] width 34 height 26
click at [1047, 430] on span "Create" at bounding box center [1030, 423] width 34 height 26
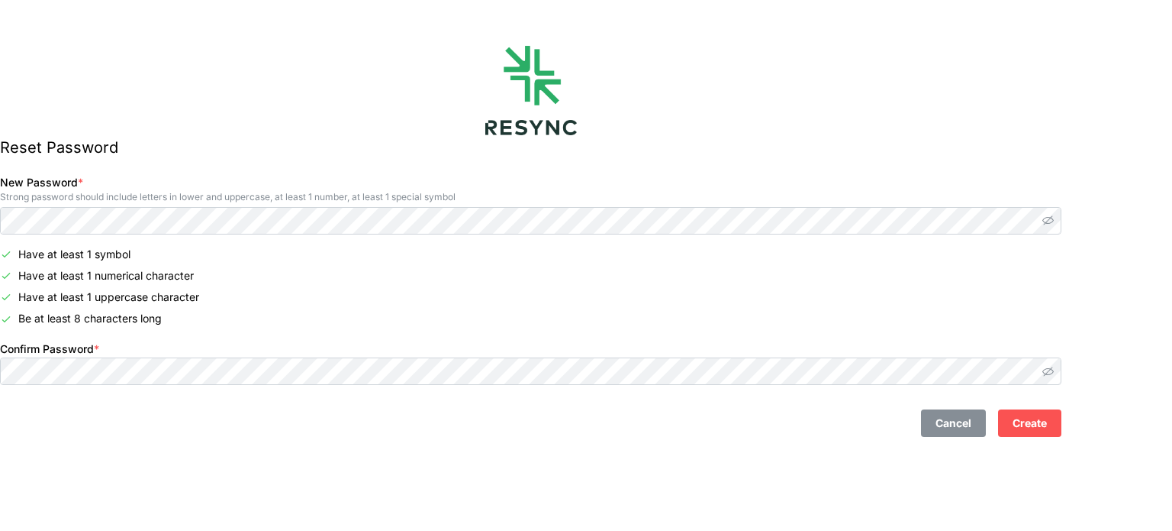
click at [1047, 416] on span "Create" at bounding box center [1030, 423] width 34 height 26
click at [1047, 417] on span "Create" at bounding box center [1030, 423] width 34 height 26
drag, startPoint x: 1056, startPoint y: 436, endPoint x: 1049, endPoint y: 438, distance: 8.0
click at [1054, 443] on div "Reset Password New Password * Strong password should include letters in lower a…" at bounding box center [531, 265] width 1062 height 531
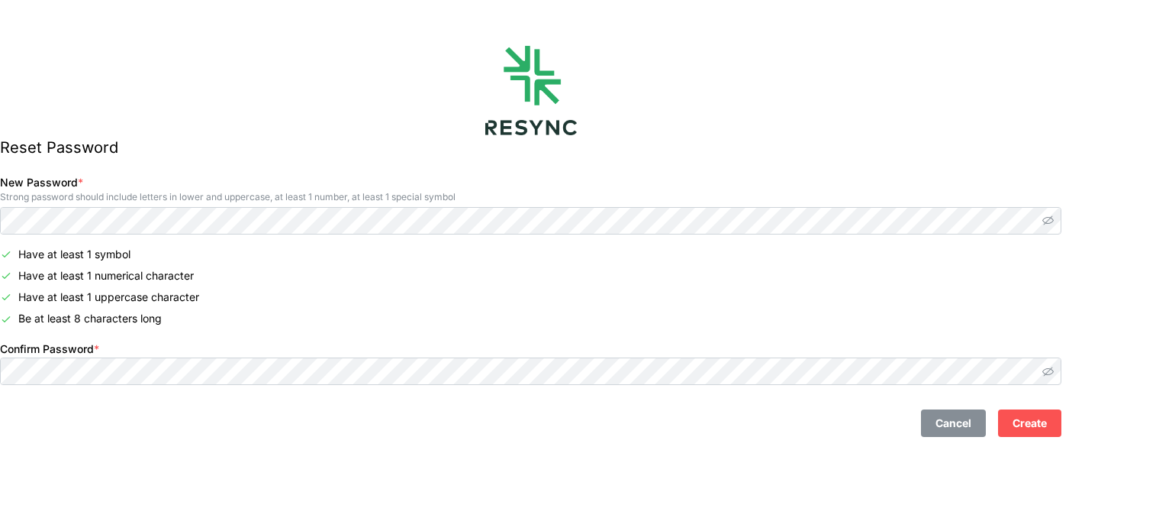
click at [1047, 424] on span "Create" at bounding box center [1030, 423] width 34 height 26
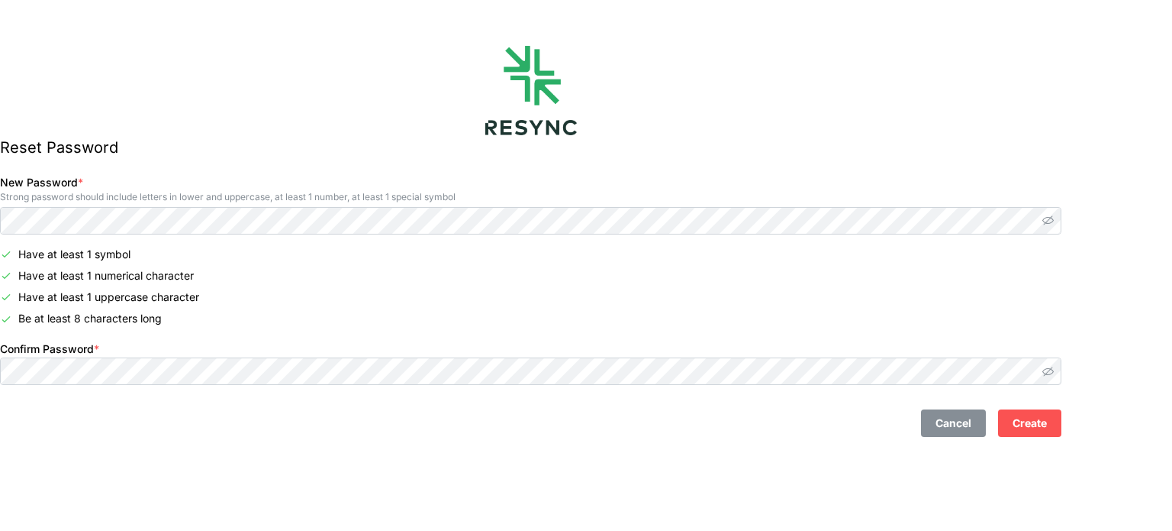
click at [1047, 424] on span "Create" at bounding box center [1030, 423] width 34 height 26
click at [1047, 418] on span "Create" at bounding box center [1030, 423] width 34 height 26
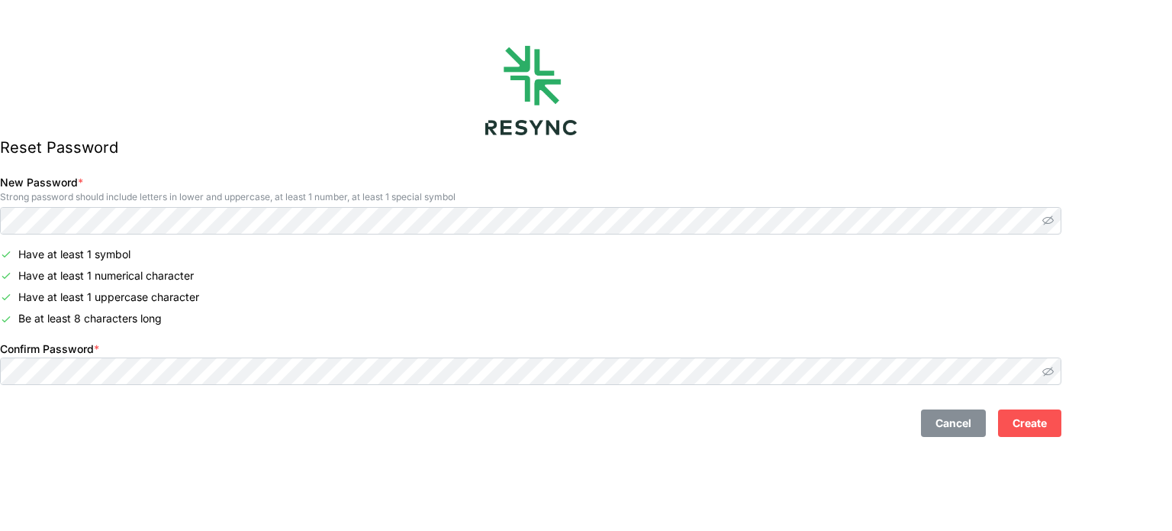
click at [1047, 418] on span "Create" at bounding box center [1030, 423] width 34 height 26
click at [1047, 420] on span "Create" at bounding box center [1030, 423] width 34 height 26
click at [1047, 421] on span "Create" at bounding box center [1030, 423] width 34 height 26
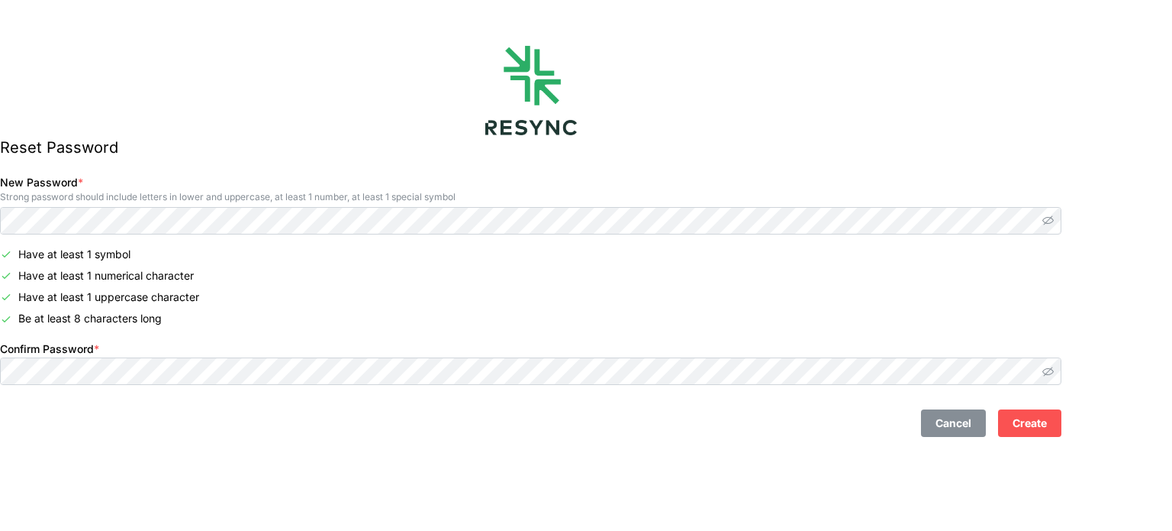
click at [1062, 432] on button "Create" at bounding box center [1029, 422] width 63 height 27
click at [1062, 426] on button "Create" at bounding box center [1029, 422] width 63 height 27
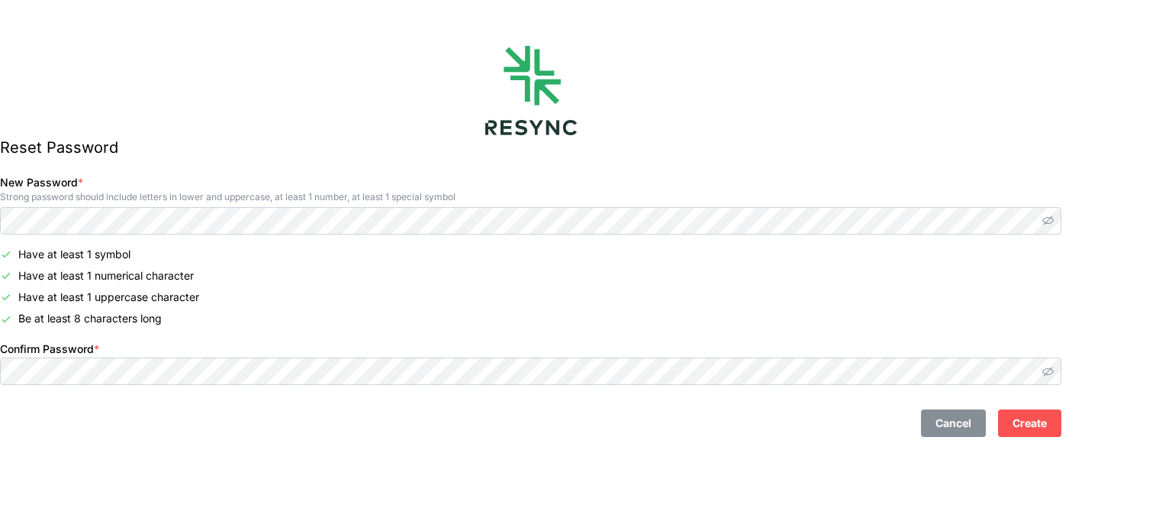
click at [1062, 426] on button "Create" at bounding box center [1029, 422] width 63 height 27
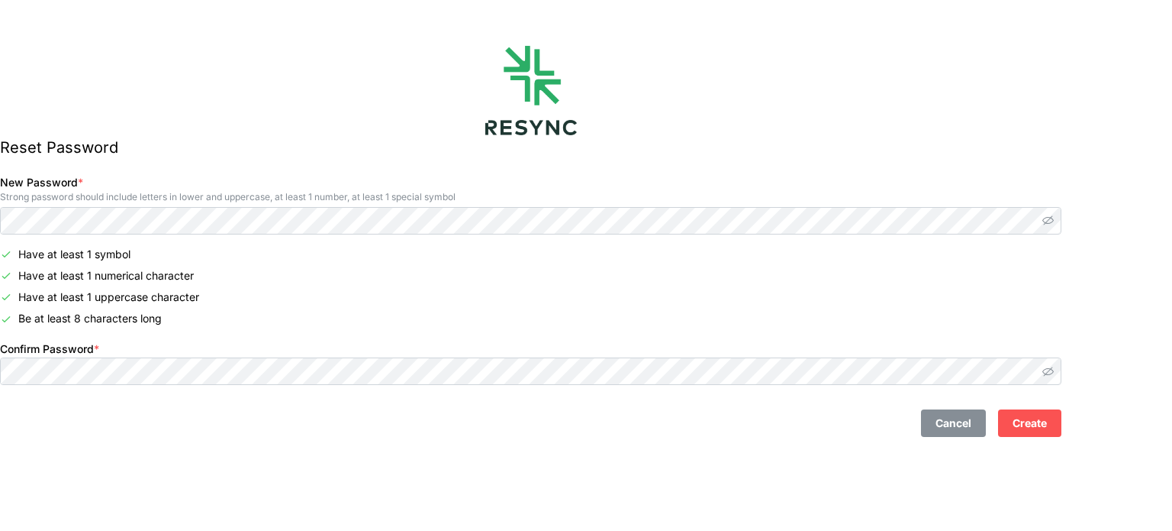
click at [1062, 426] on button "Create" at bounding box center [1029, 422] width 63 height 27
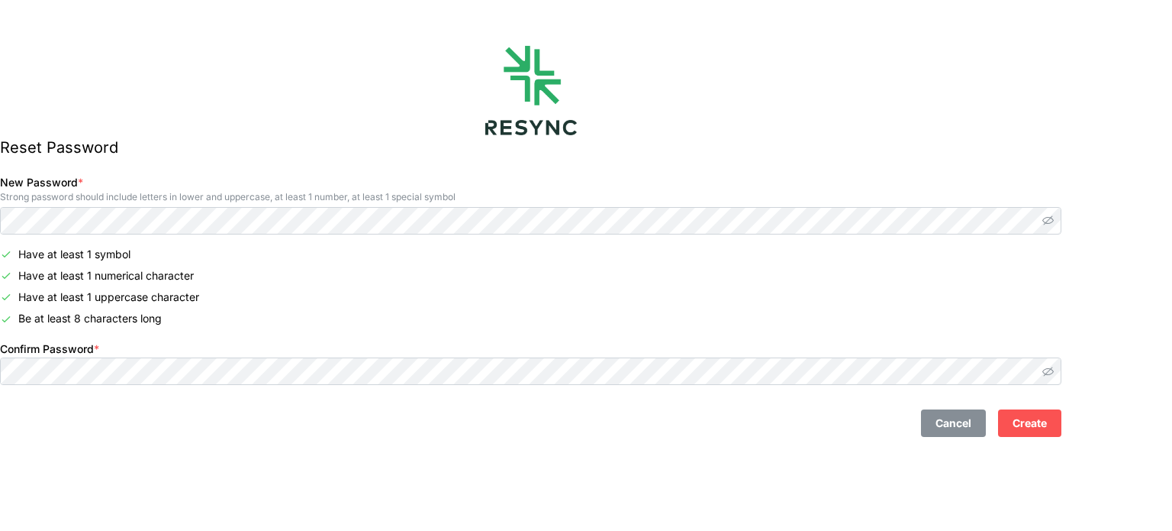
click at [1062, 426] on button "Create" at bounding box center [1029, 422] width 63 height 27
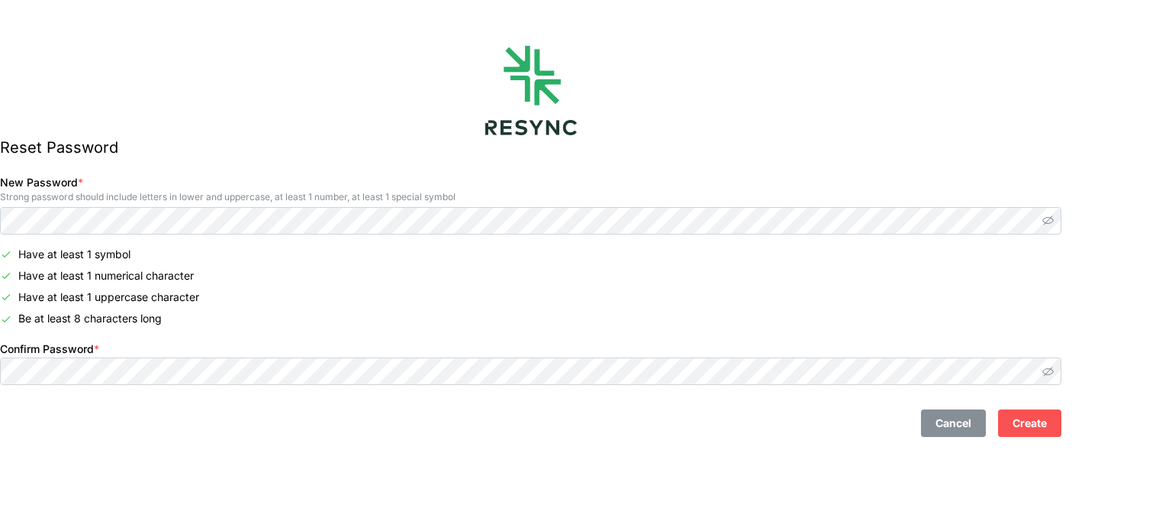
click at [1062, 426] on button "Create" at bounding box center [1029, 422] width 63 height 27
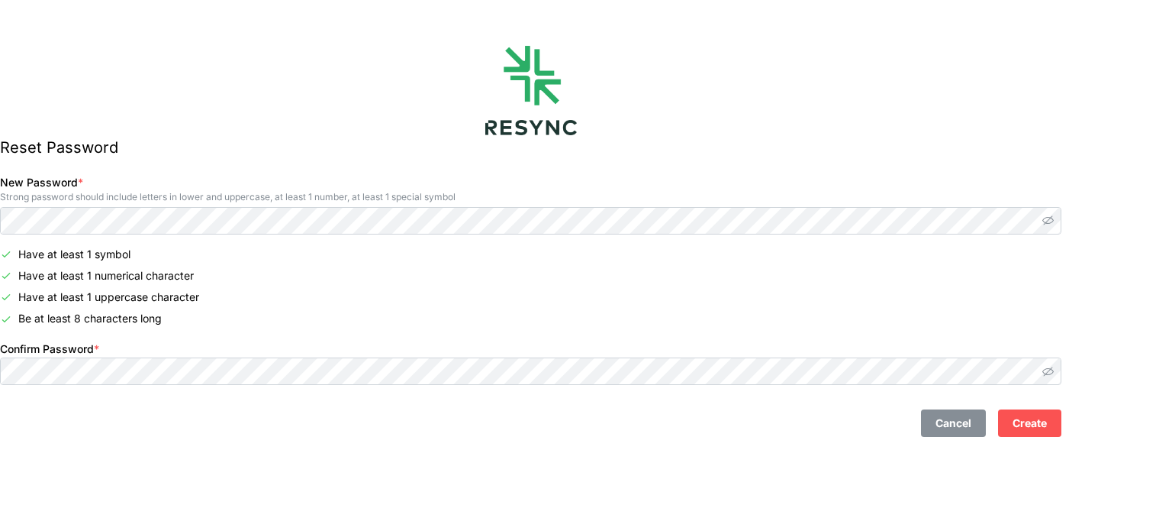
click at [1062, 426] on button "Create" at bounding box center [1029, 422] width 63 height 27
click at [566, 463] on div "Reset Password New Password * Strong password should include letters in lower a…" at bounding box center [531, 265] width 1062 height 531
click at [963, 427] on button "Cancel" at bounding box center [953, 422] width 65 height 27
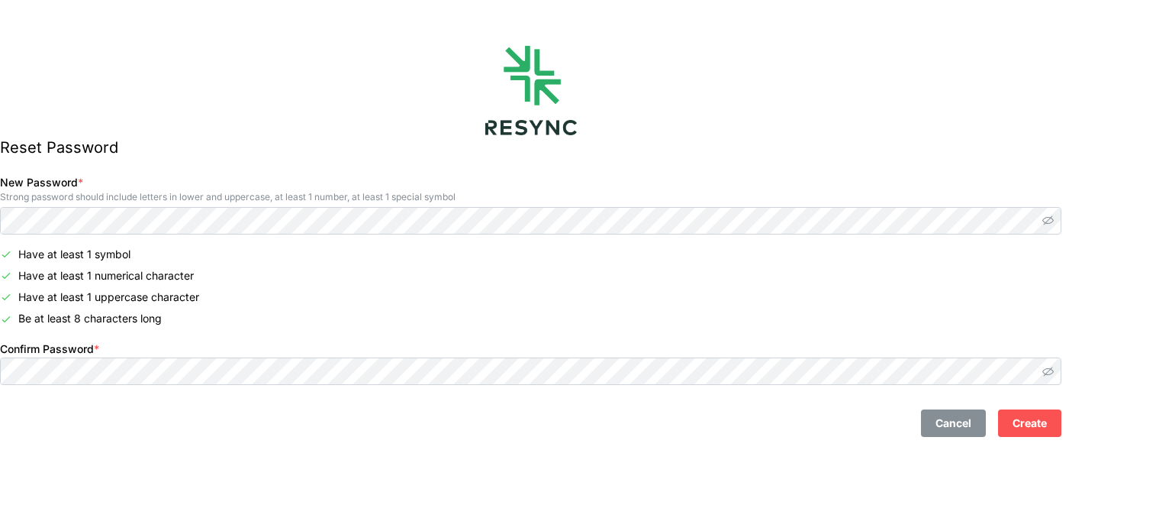
click at [557, 98] on img at bounding box center [531, 90] width 92 height 89
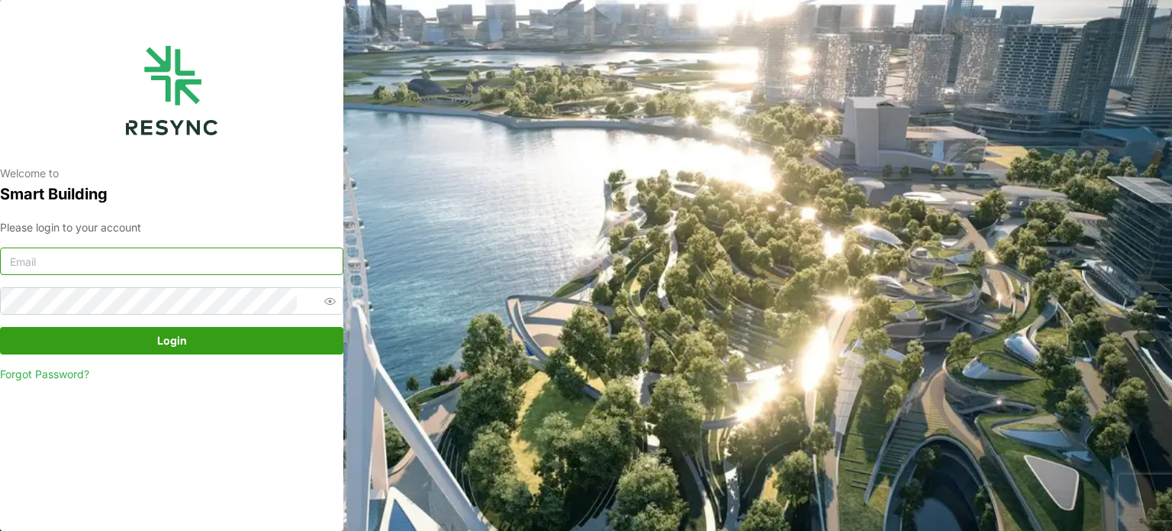
click at [198, 269] on input at bounding box center [171, 260] width 343 height 27
type input "khattaliya.thongyom@th.knightfrank.com"
click at [154, 333] on span "Login" at bounding box center [172, 340] width 314 height 26
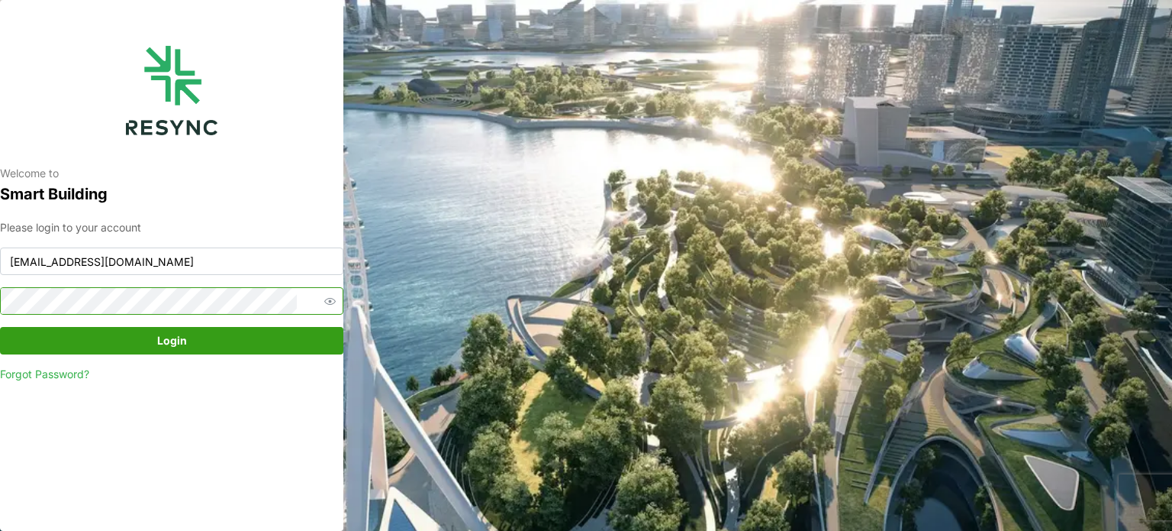
click at [0, 327] on button "Login" at bounding box center [171, 340] width 343 height 27
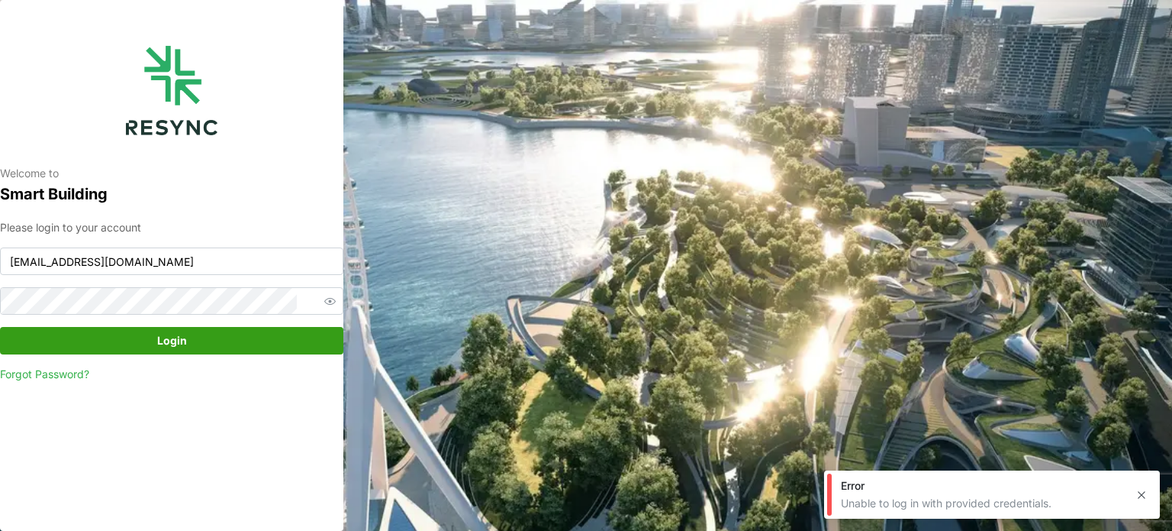
click at [79, 382] on link "Forgot Password?" at bounding box center [171, 373] width 343 height 15
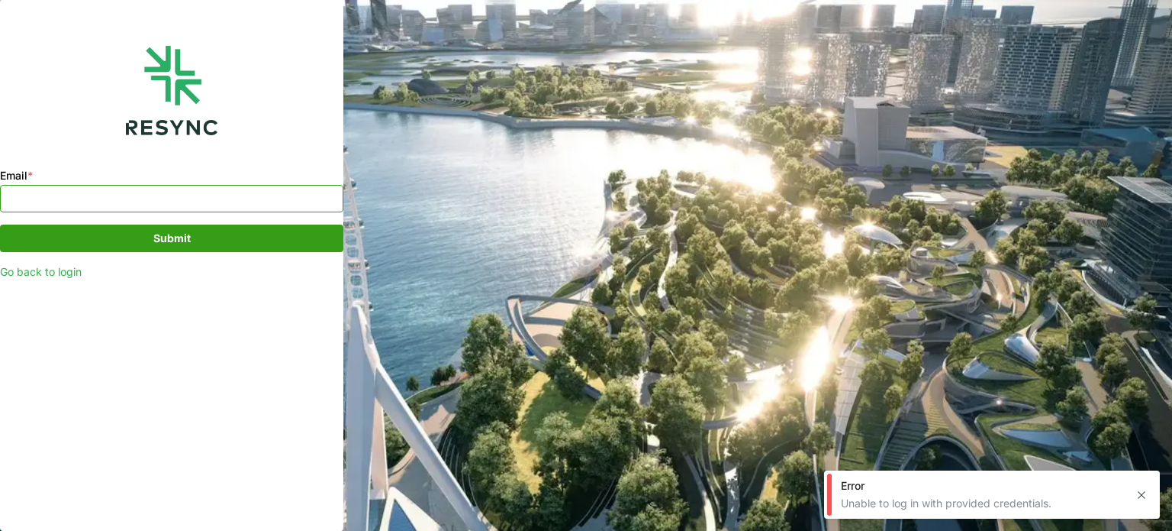
click at [135, 206] on input "Email *" at bounding box center [171, 198] width 343 height 27
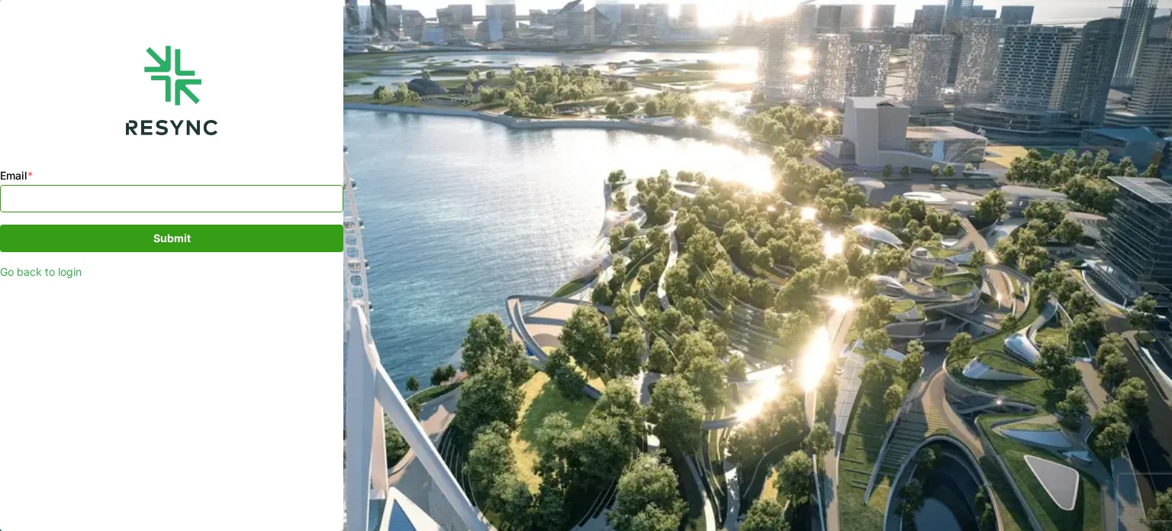
type input "k"
paste input "khattaliya.thongyom@th.knightfrank.com"
type input "khattaliya.thongyom@th.knightfrank.com"
click at [200, 234] on span "Submit" at bounding box center [172, 238] width 314 height 26
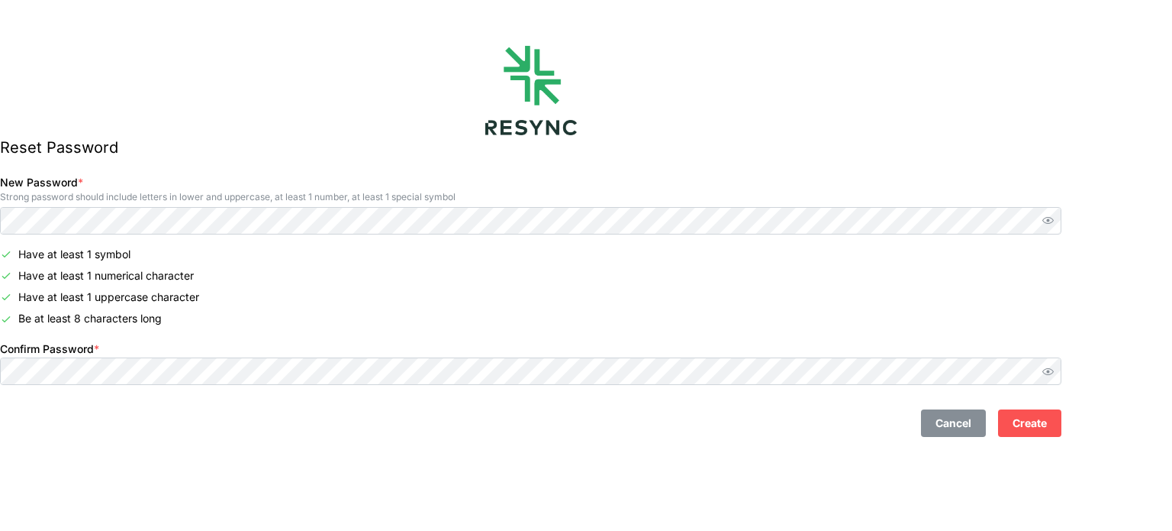
click at [1047, 420] on span "Create" at bounding box center [1030, 423] width 34 height 26
click at [1047, 426] on span "Create" at bounding box center [1030, 423] width 34 height 26
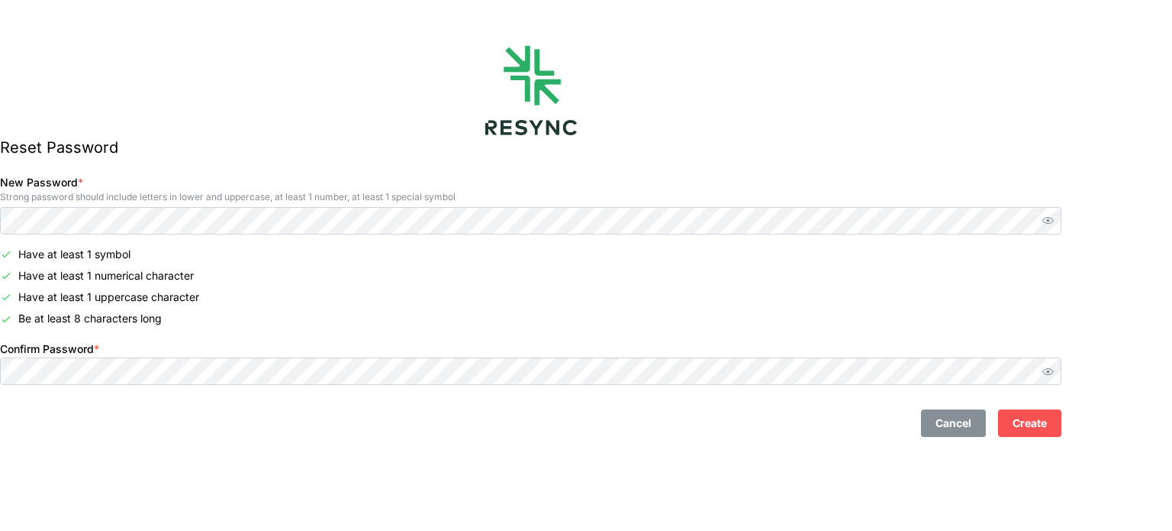
click at [1047, 418] on span "Create" at bounding box center [1030, 423] width 34 height 26
click at [1047, 421] on span "Create" at bounding box center [1030, 423] width 34 height 26
click at [1047, 428] on span "Create" at bounding box center [1030, 423] width 34 height 26
click at [1037, 427] on button "Create" at bounding box center [1029, 422] width 63 height 27
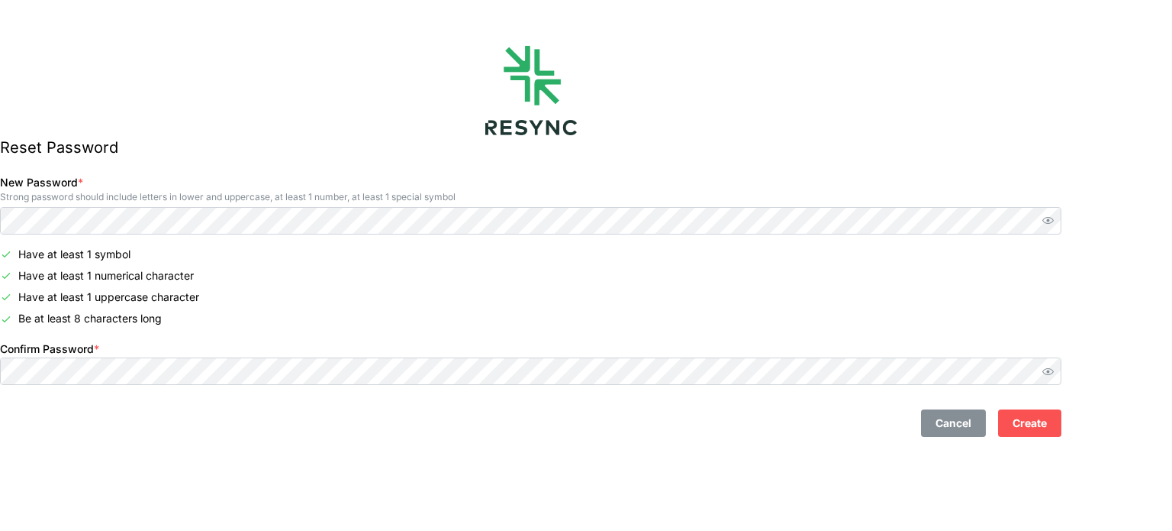
click at [1047, 427] on span "Create" at bounding box center [1030, 423] width 34 height 26
click at [1047, 424] on span "Create" at bounding box center [1030, 423] width 34 height 26
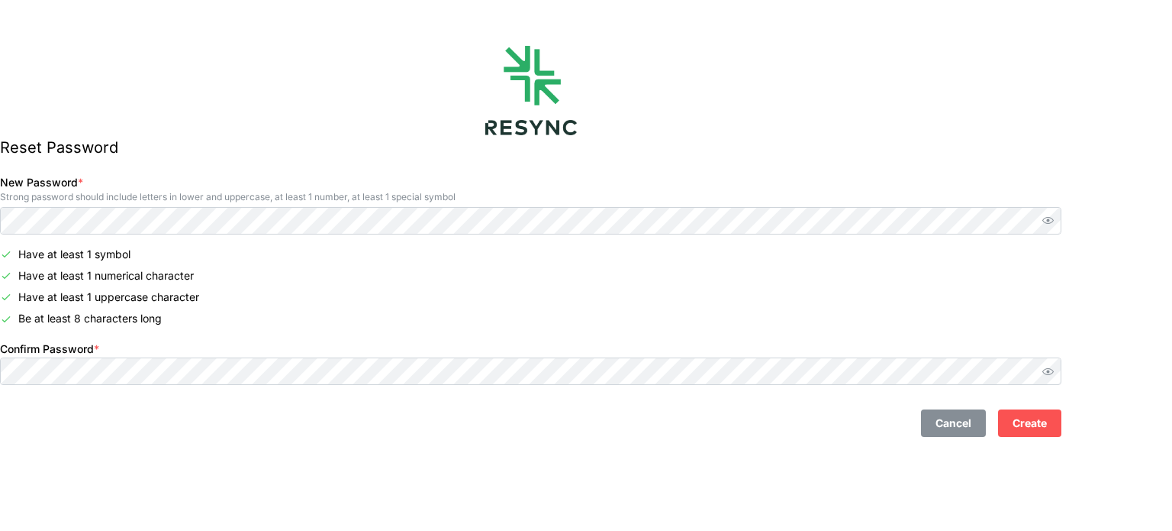
click at [1062, 432] on button "Create" at bounding box center [1029, 422] width 63 height 27
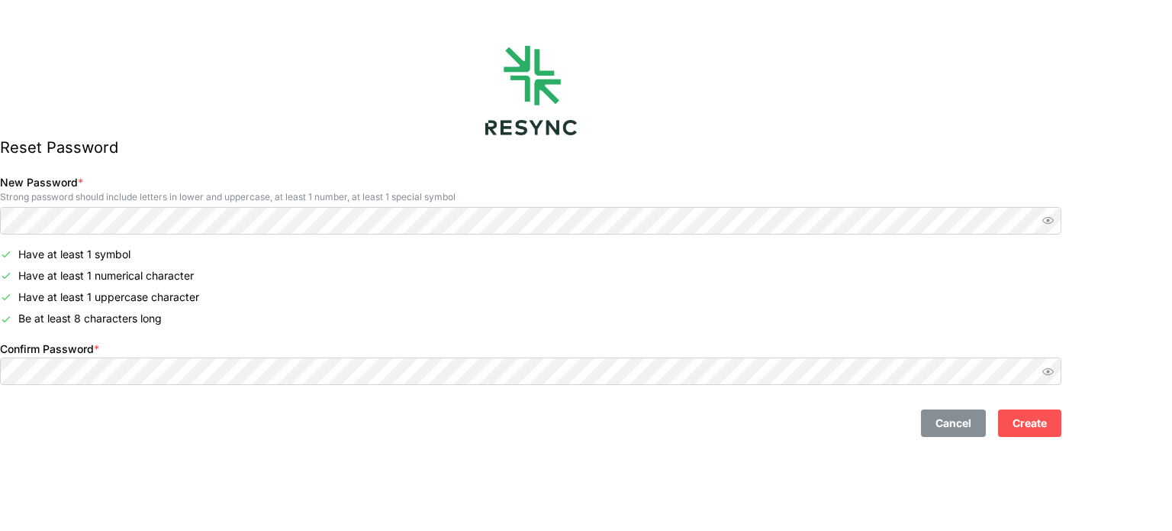
click at [1062, 432] on button "Create" at bounding box center [1029, 422] width 63 height 27
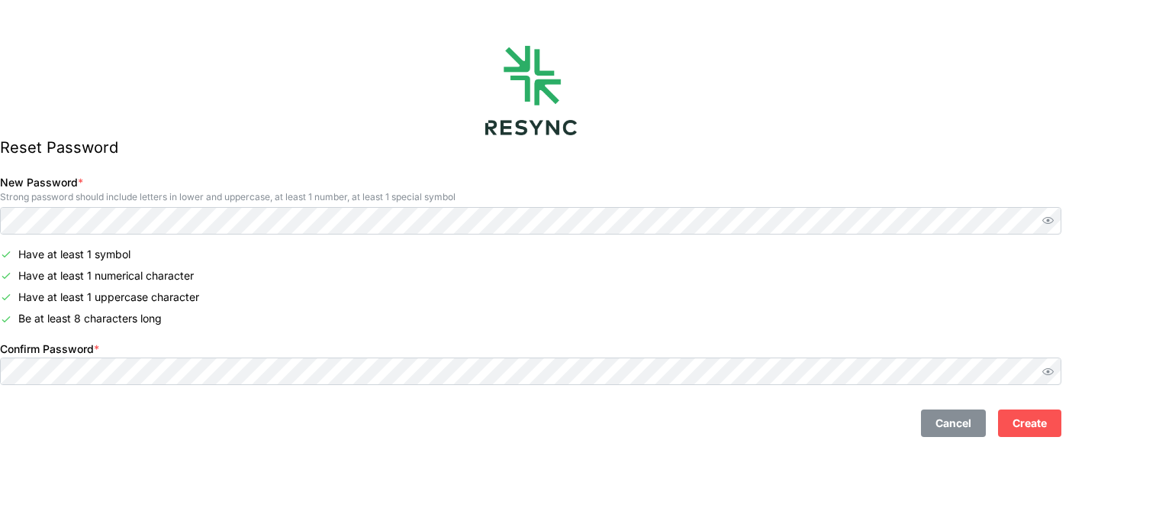
click at [1062, 432] on button "Create" at bounding box center [1029, 422] width 63 height 27
click at [1057, 378] on span "button" at bounding box center [1048, 371] width 18 height 18
click at [1047, 425] on span "Create" at bounding box center [1030, 423] width 34 height 26
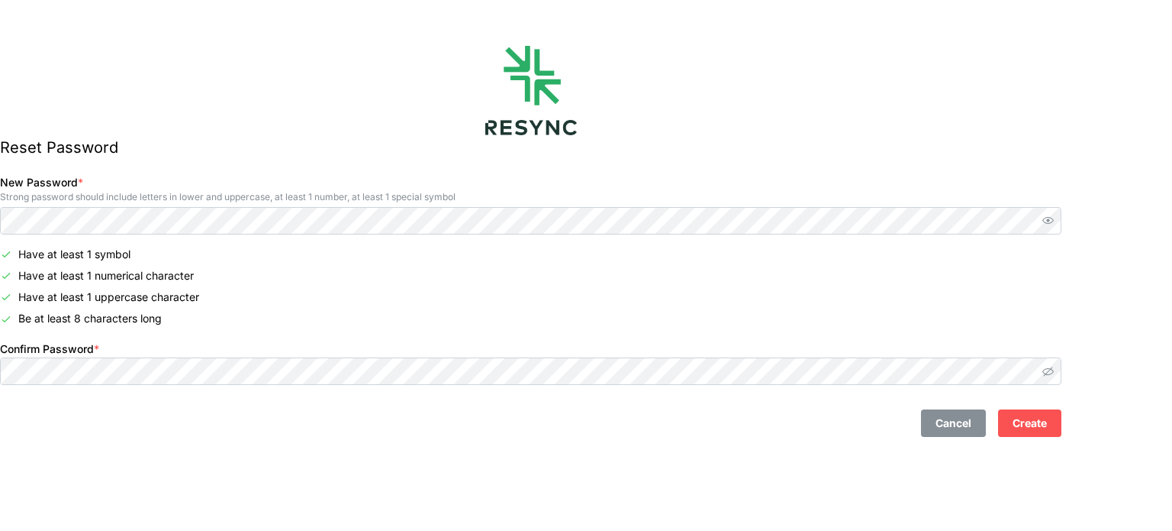
click at [1047, 425] on span "Create" at bounding box center [1030, 423] width 34 height 26
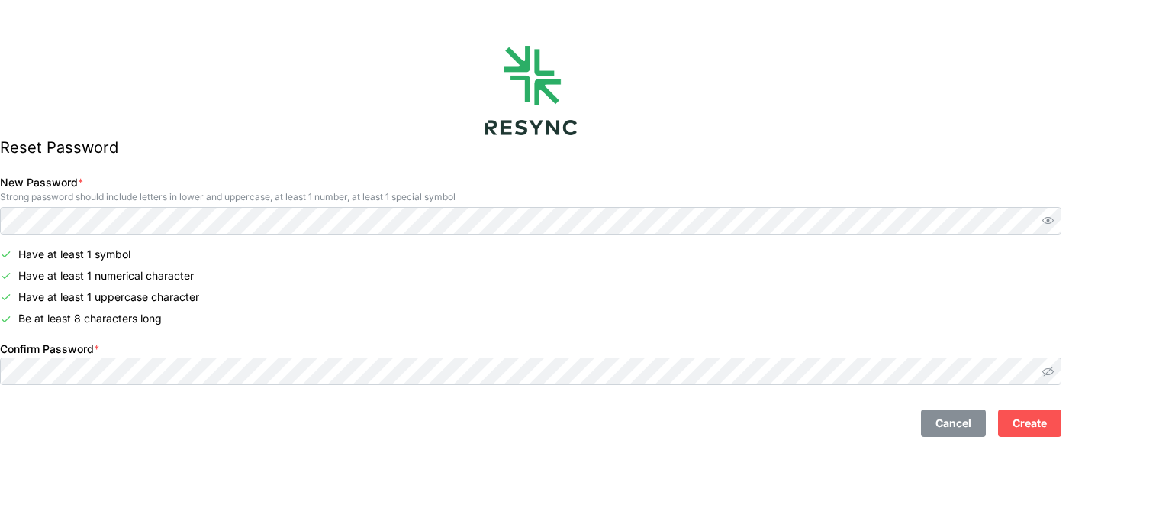
click at [1047, 425] on span "Create" at bounding box center [1030, 423] width 34 height 26
click at [1047, 424] on span "Create" at bounding box center [1030, 423] width 34 height 26
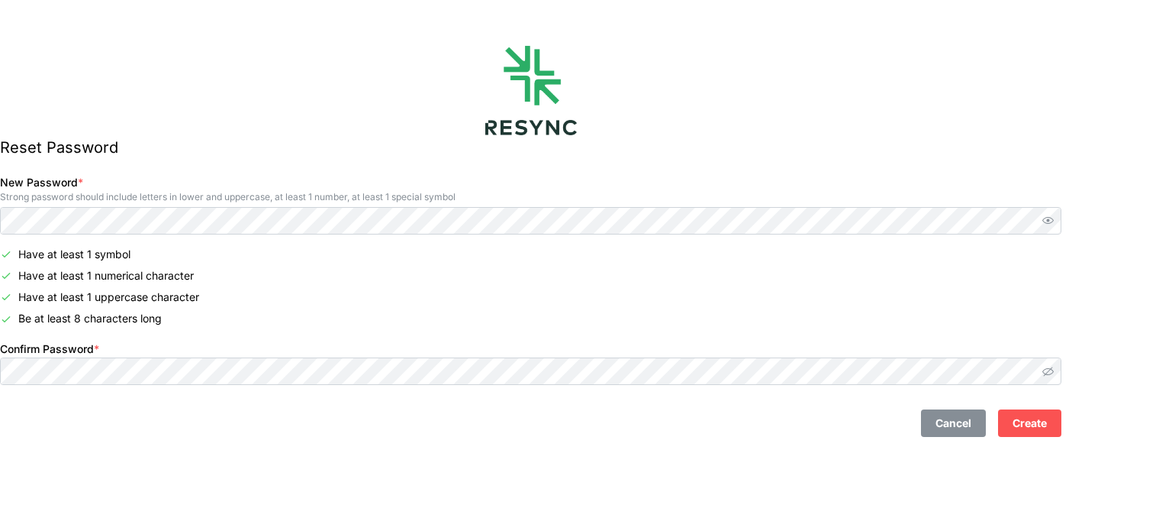
click at [1047, 424] on span "Create" at bounding box center [1030, 423] width 34 height 26
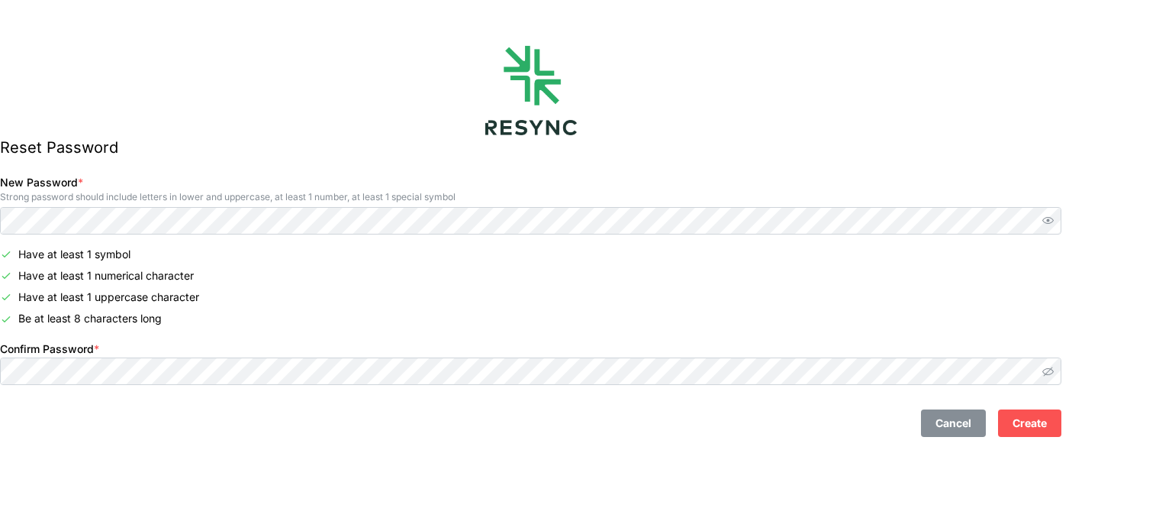
click at [1047, 424] on span "Create" at bounding box center [1030, 423] width 34 height 26
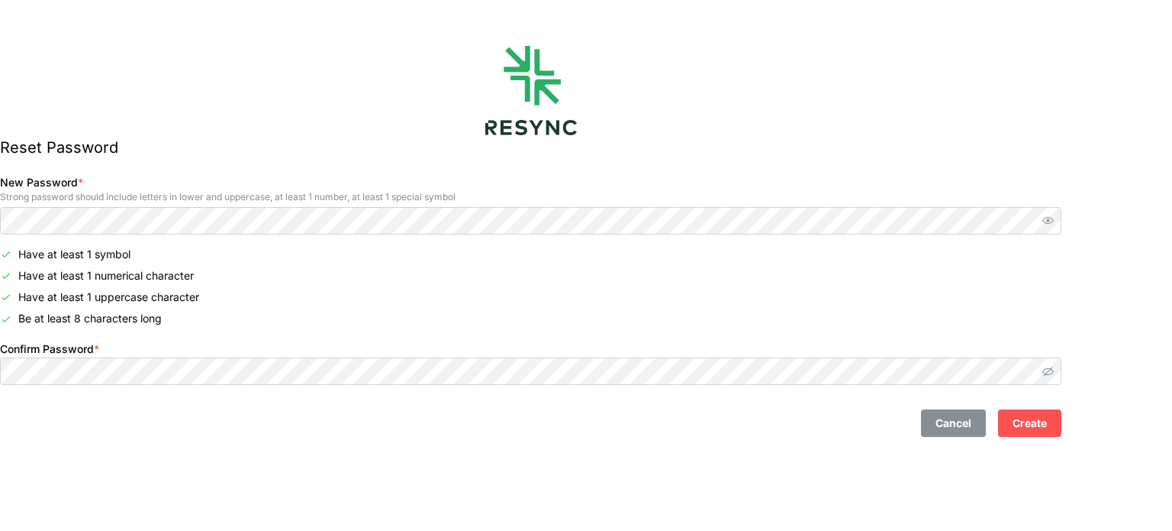
click at [1047, 424] on span "Create" at bounding box center [1030, 423] width 34 height 26
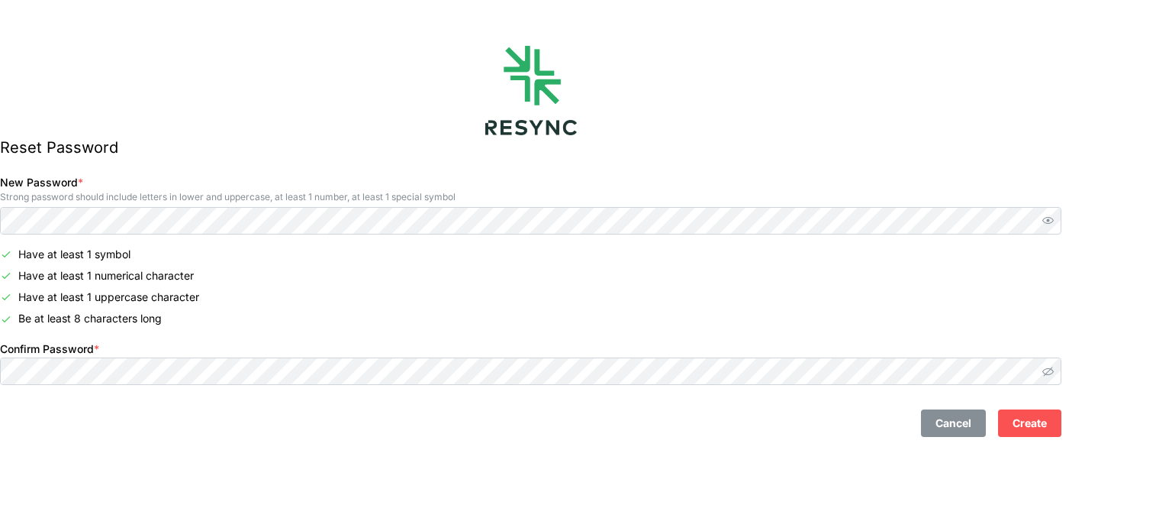
click at [1047, 424] on span "Create" at bounding box center [1030, 423] width 34 height 26
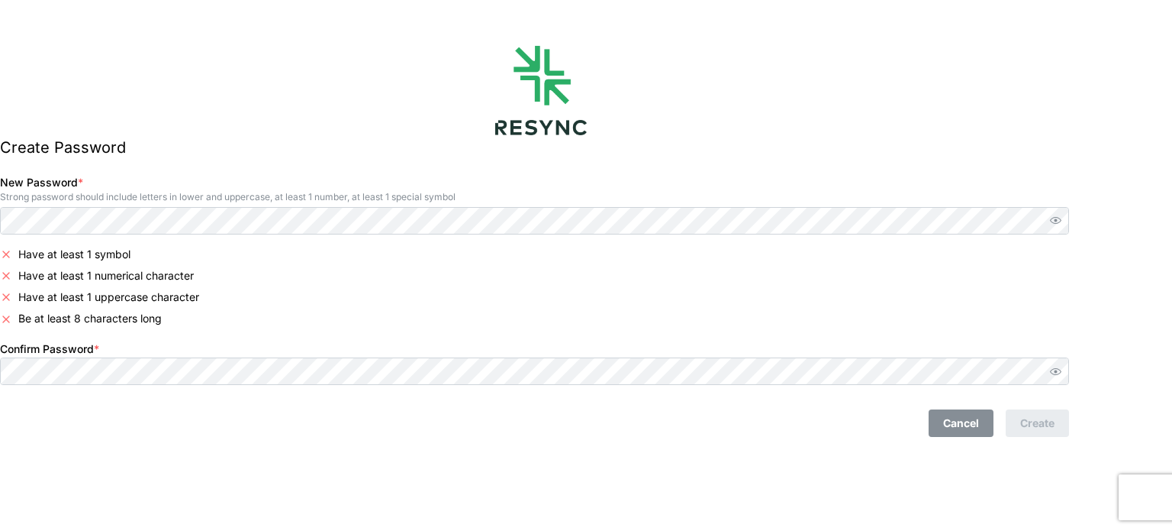
click at [869, 498] on div "Create Password New Password * Strong password should include letters in lower …" at bounding box center [541, 265] width 1082 height 531
click at [884, 454] on div "Create Password New Password * Strong password should include letters in lower …" at bounding box center [541, 265] width 1082 height 531
click at [937, 455] on div "Create Password New Password * Strong password should include letters in lower …" at bounding box center [541, 265] width 1082 height 531
click at [1065, 228] on span "button" at bounding box center [1056, 220] width 18 height 18
click at [1065, 225] on span "button" at bounding box center [1056, 220] width 18 height 18
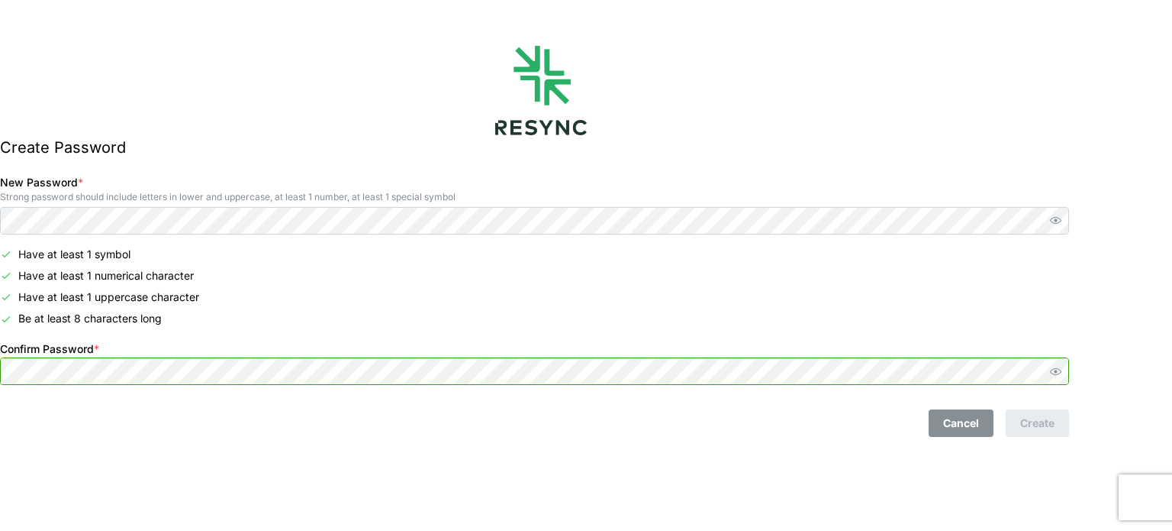
click at [1065, 225] on span "button" at bounding box center [1056, 220] width 18 height 18
click at [1062, 375] on icon "button" at bounding box center [1055, 371] width 11 height 7
click at [1062, 375] on icon "button" at bounding box center [1055, 370] width 11 height 9
click at [0, 358] on div "Create Password New Password * Strong password should include letters in lower …" at bounding box center [541, 265] width 1082 height 531
click at [825, 87] on div at bounding box center [541, 90] width 1082 height 89
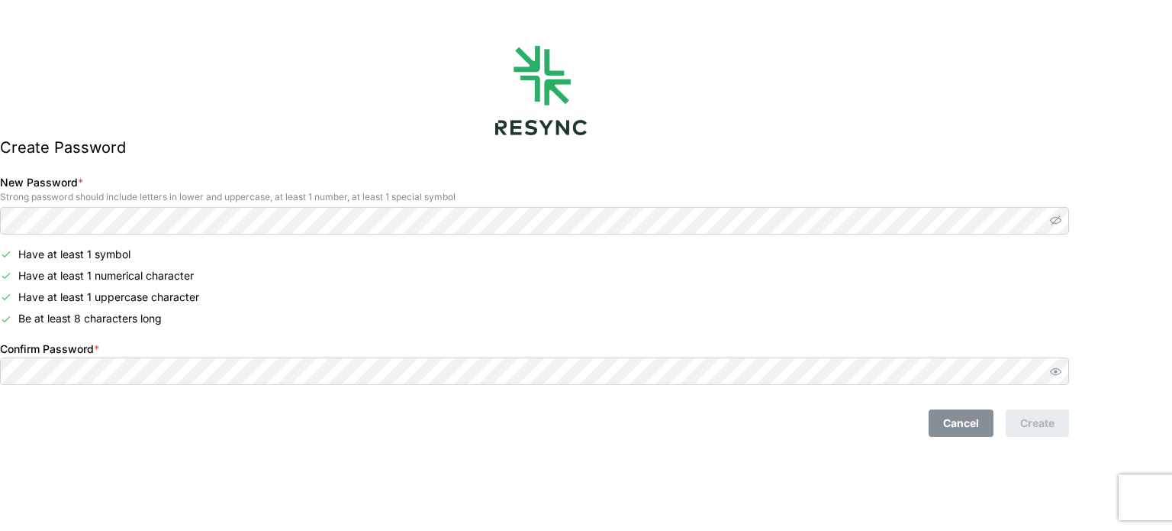
click at [779, 124] on div at bounding box center [541, 90] width 1082 height 89
click at [436, 448] on div "Create Password New Password * Strong password should include letters in lower …" at bounding box center [541, 265] width 1082 height 531
click at [708, 257] on div "Have at least 1 symbol" at bounding box center [534, 254] width 1069 height 15
click at [722, 466] on div "Create Password New Password * Strong password should include letters in lower …" at bounding box center [541, 265] width 1082 height 531
click at [1125, 445] on div "Create Password New Password * Strong password should include letters in lower …" at bounding box center [586, 265] width 1172 height 531
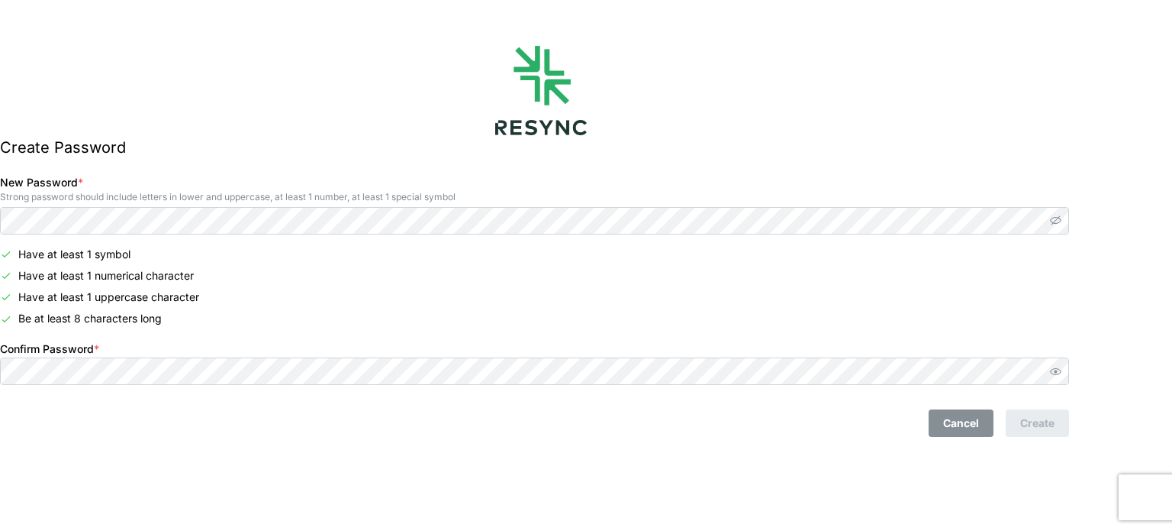
click at [1076, 437] on div "Cancel Create" at bounding box center [535, 417] width 1082 height 52
click at [692, 410] on div "Cancel Create" at bounding box center [534, 422] width 1069 height 27
click at [737, 432] on div "Cancel Create" at bounding box center [534, 422] width 1069 height 27
click at [718, 11] on div "Create Password New Password * Strong password should include letters in lower …" at bounding box center [541, 265] width 1082 height 531
click at [238, 181] on div "New Password * Strong password should include letters in lower and uppercase, a…" at bounding box center [534, 203] width 1069 height 61
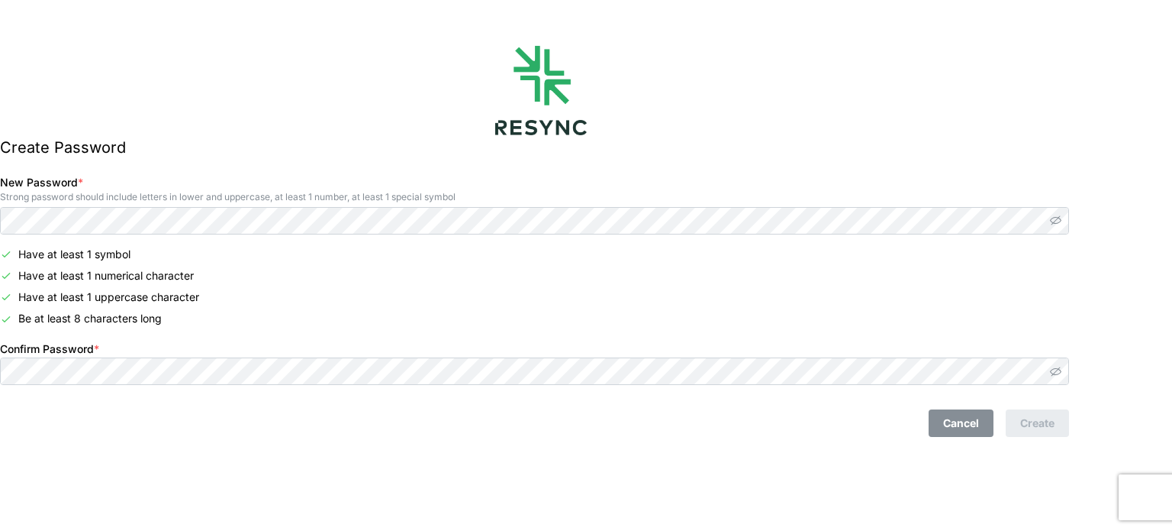
click at [1062, 376] on icon "button" at bounding box center [1055, 371] width 11 height 11
click at [1082, 419] on div "Create Password New Password * Strong password should include letters in lower …" at bounding box center [541, 265] width 1082 height 531
click at [317, 454] on div "Create Password New Password * Strong password should include letters in lower …" at bounding box center [541, 265] width 1082 height 531
